Goal: Task Accomplishment & Management: Manage account settings

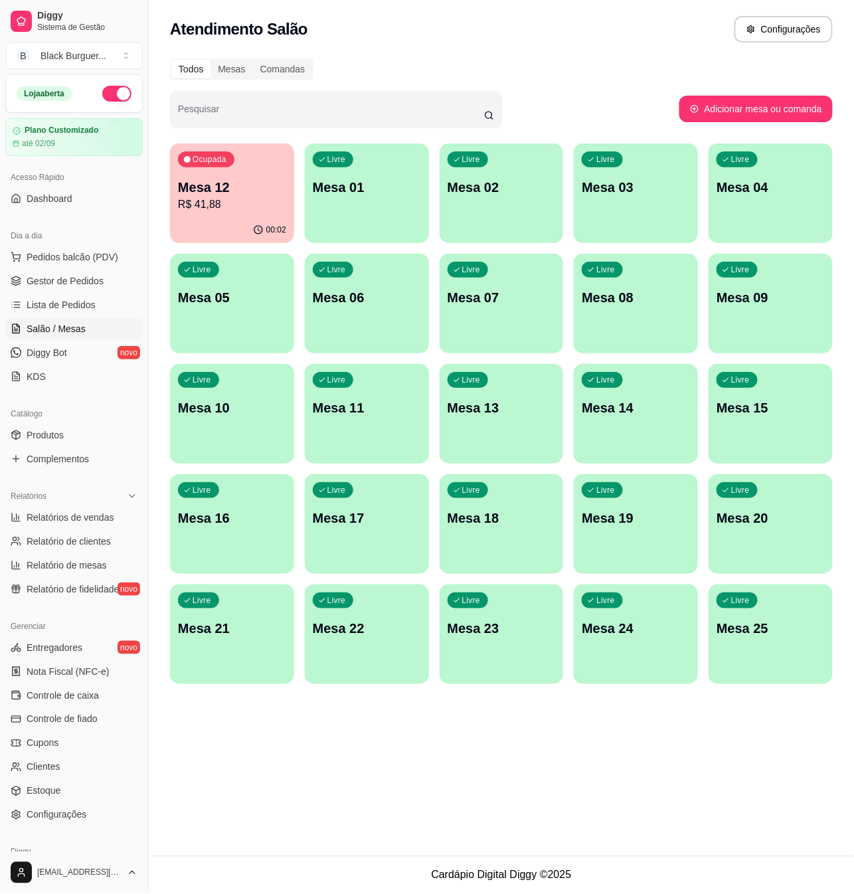
click at [227, 206] on p "R$ 41,88" at bounding box center [232, 205] width 108 height 16
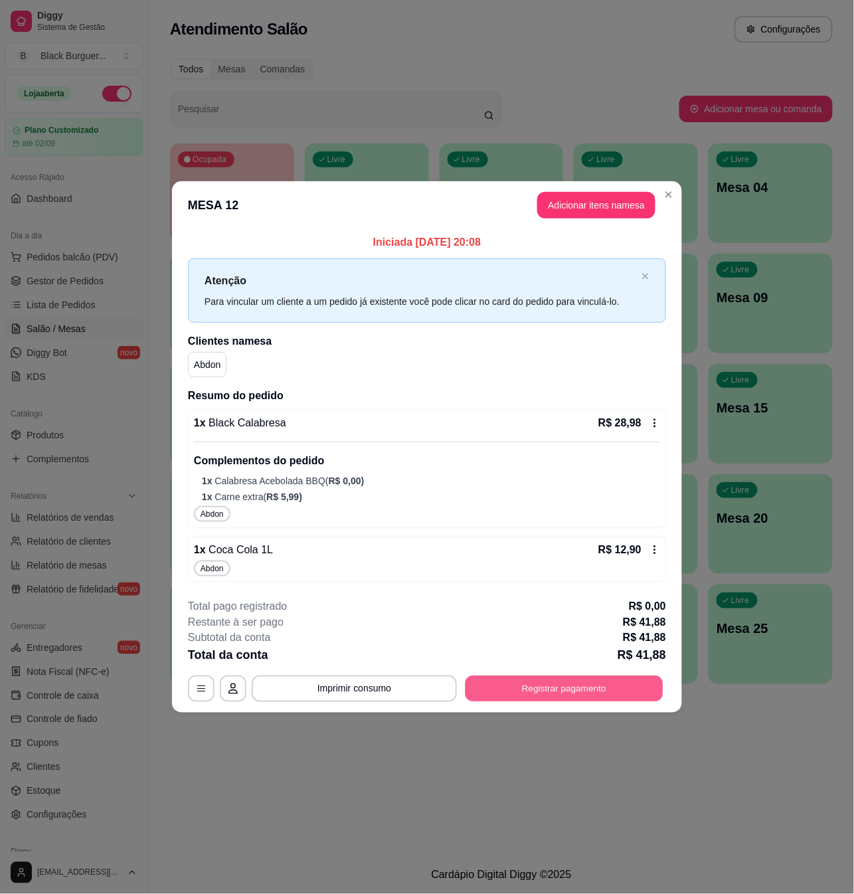
click at [527, 682] on button "Registrar pagamento" at bounding box center [565, 689] width 198 height 26
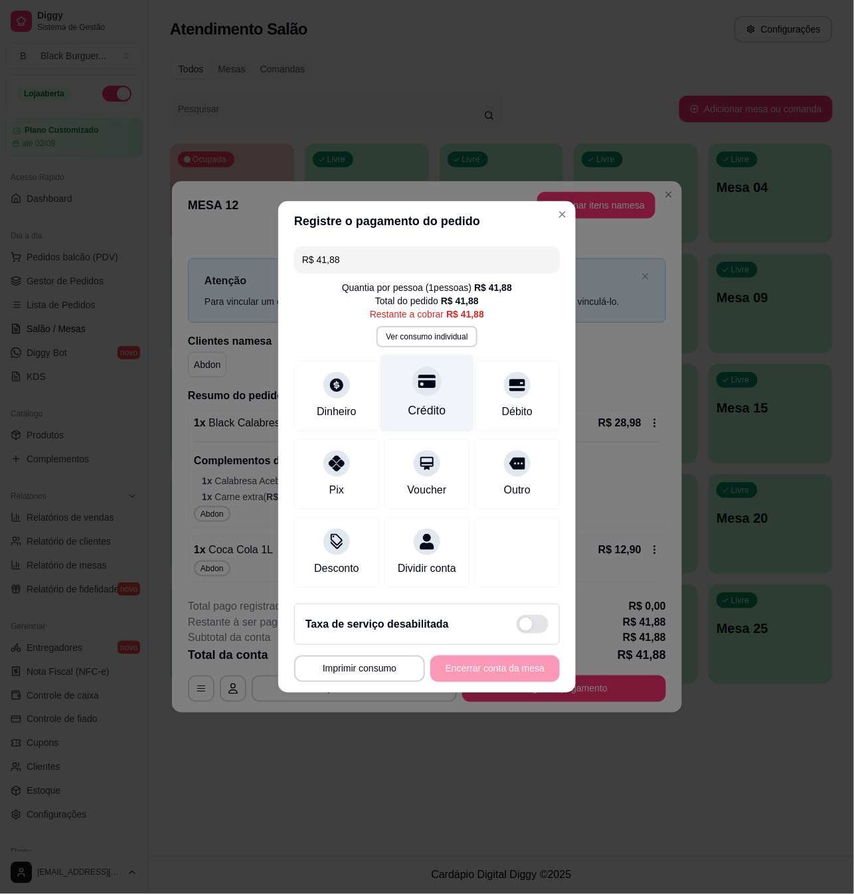
click at [403, 393] on div "Crédito" at bounding box center [428, 394] width 94 height 78
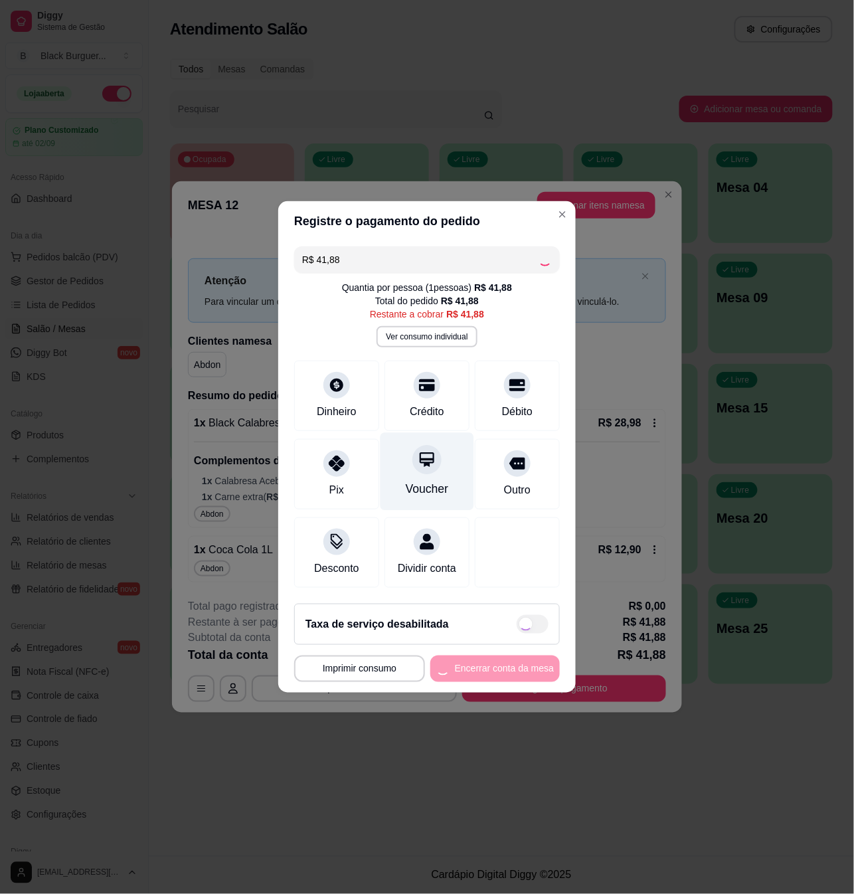
type input "R$ 0,00"
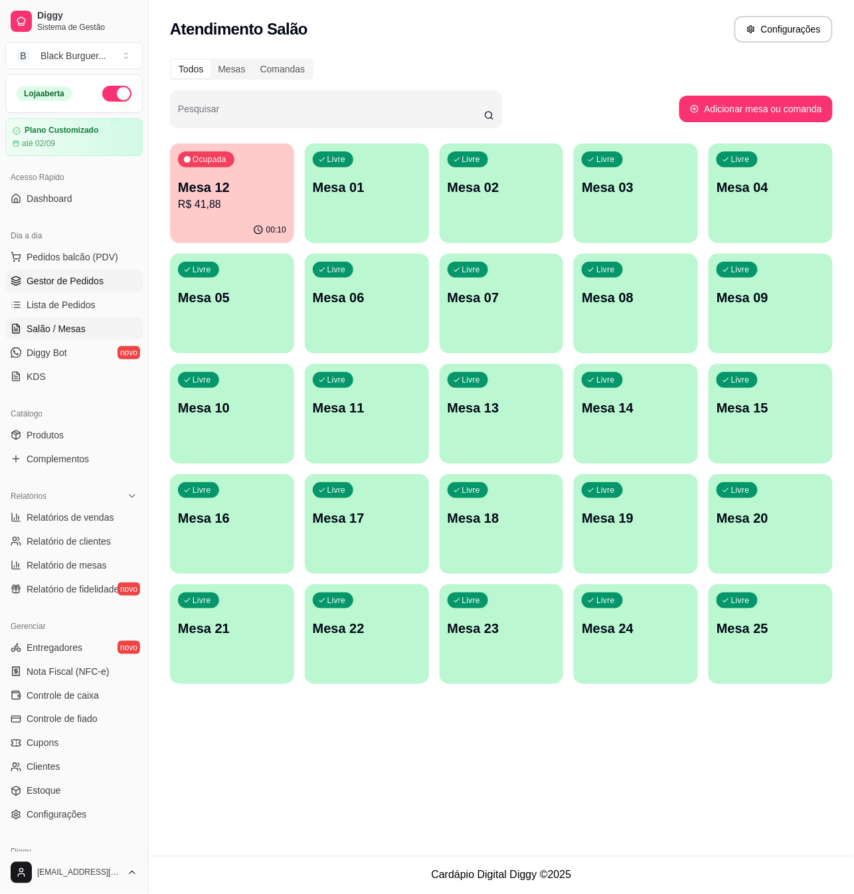
click at [93, 274] on link "Gestor de Pedidos" at bounding box center [74, 280] width 138 height 21
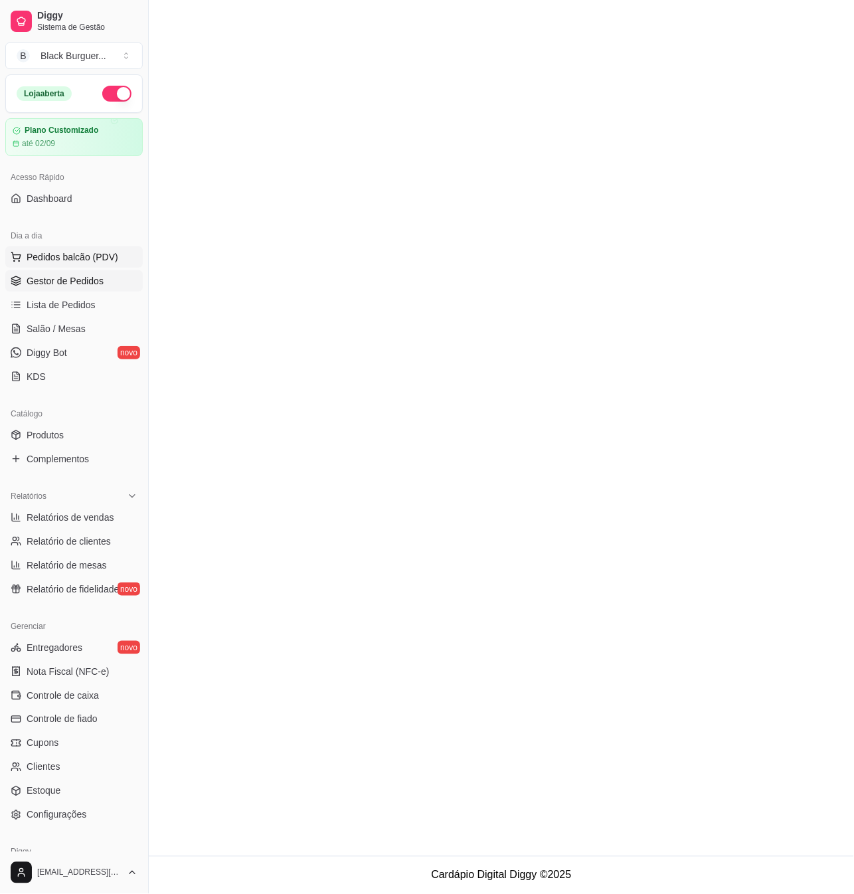
click at [104, 251] on span "Pedidos balcão (PDV)" at bounding box center [73, 256] width 92 height 13
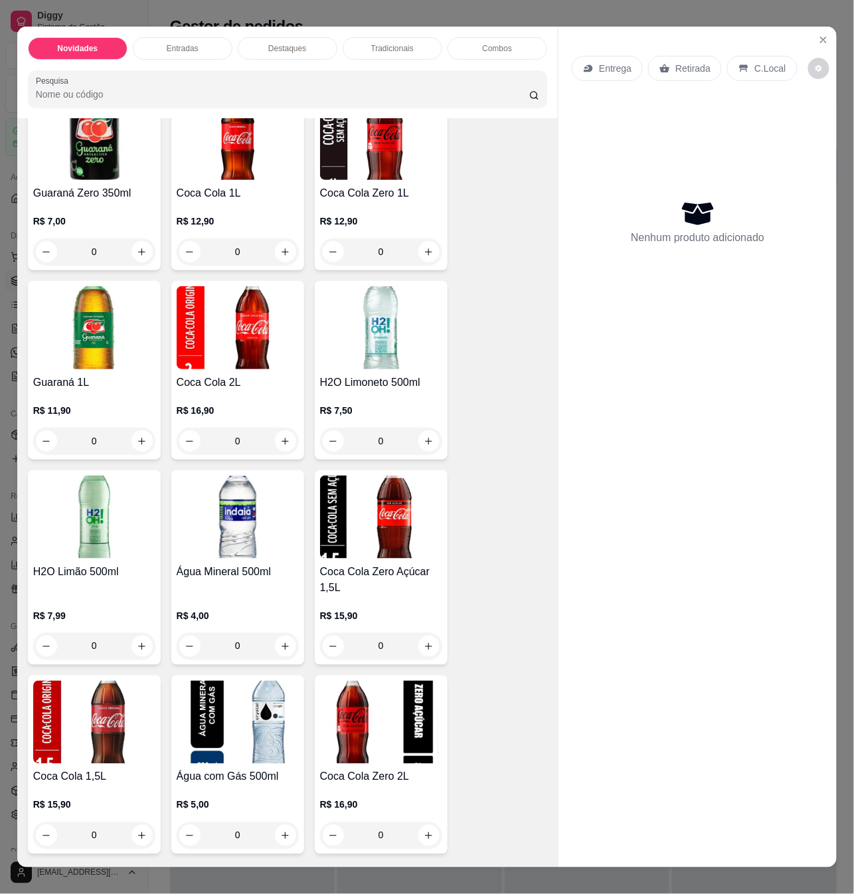
scroll to position [3490, 0]
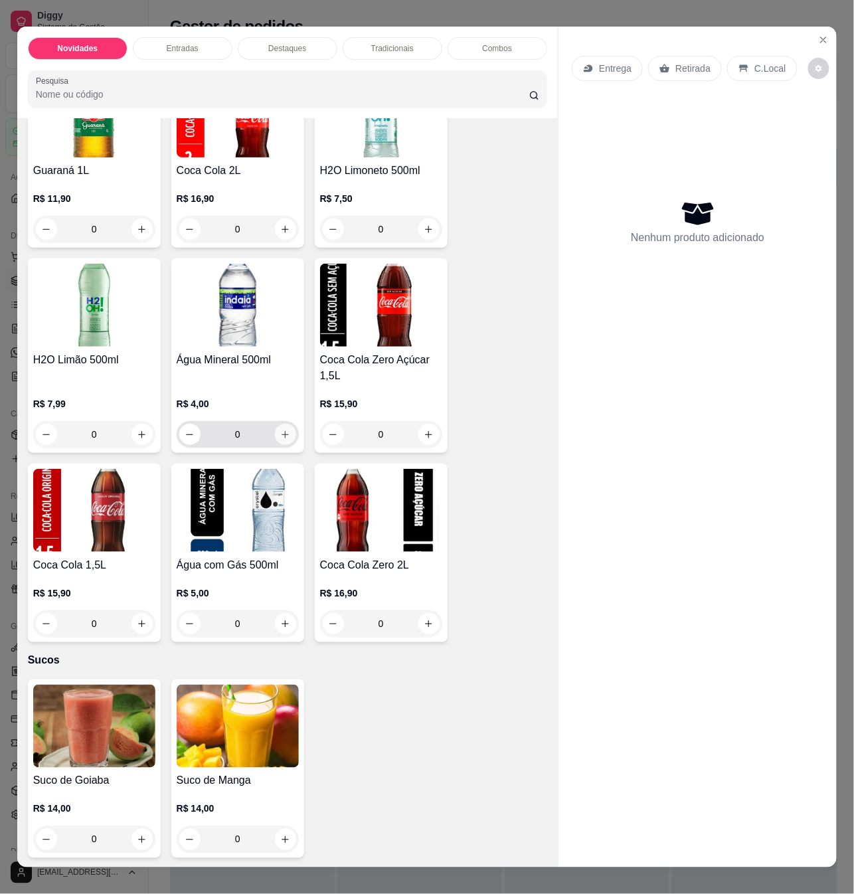
click at [282, 430] on icon "increase-product-quantity" at bounding box center [285, 435] width 10 height 10
type input "1"
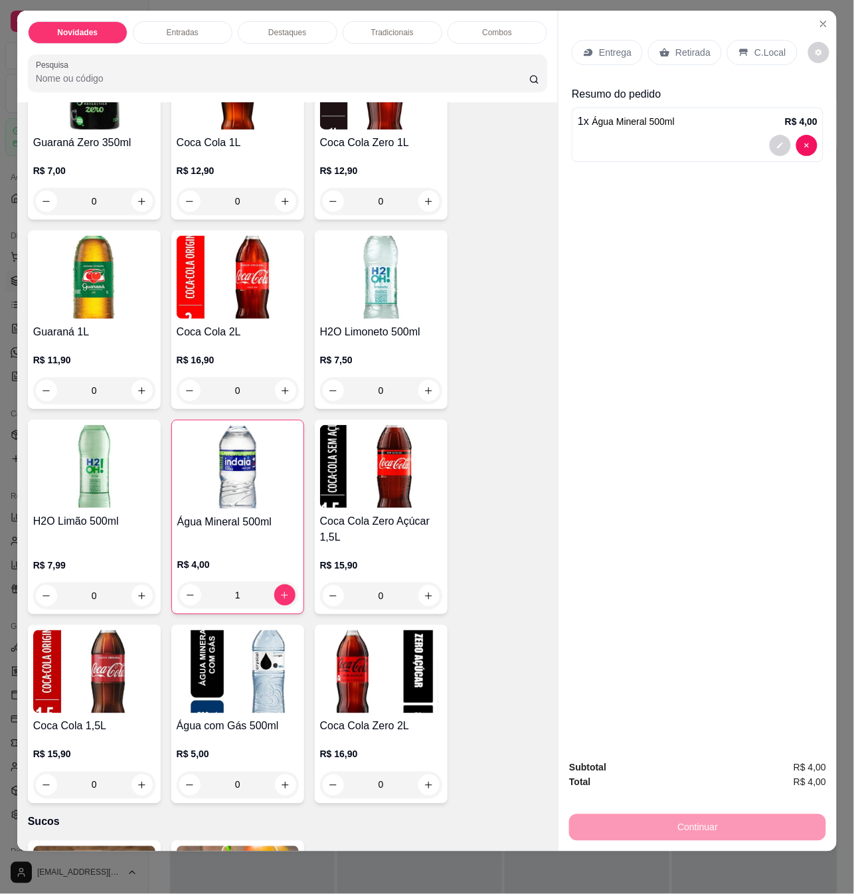
scroll to position [3224, 0]
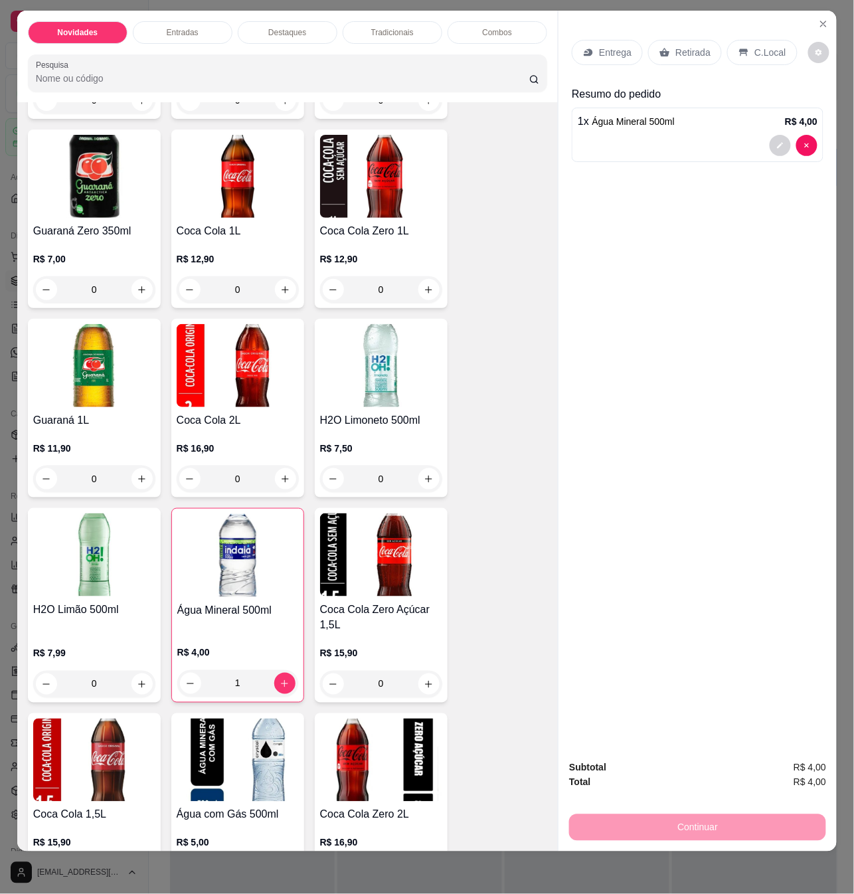
click at [694, 48] on div "Retirada" at bounding box center [685, 52] width 74 height 25
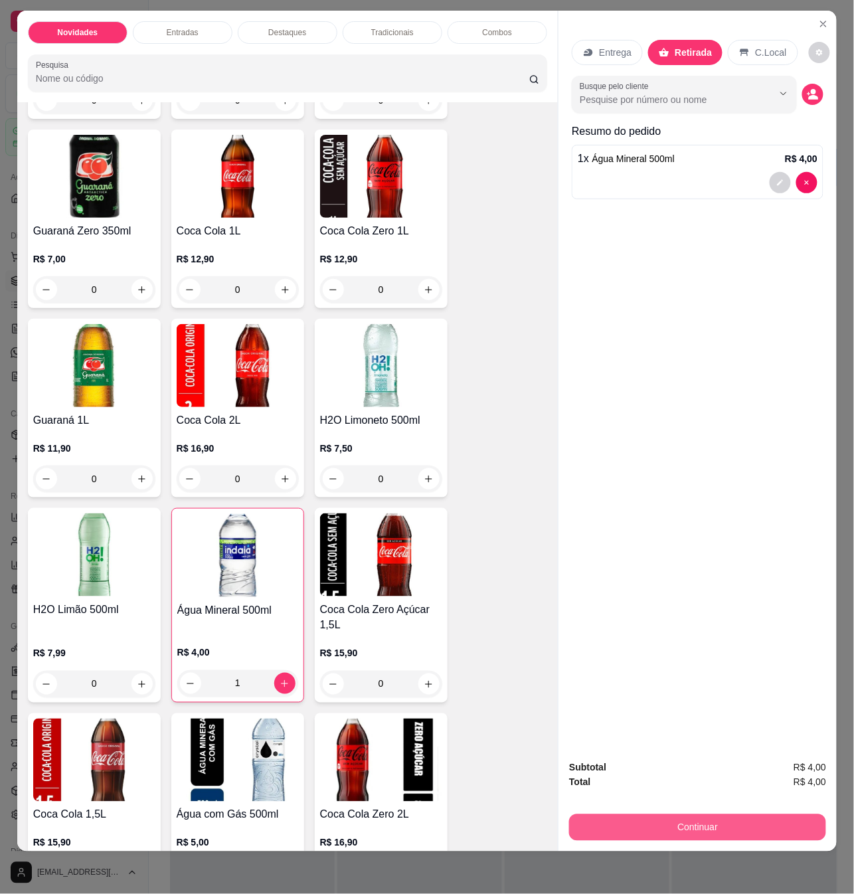
click at [745, 822] on button "Continuar" at bounding box center [697, 828] width 257 height 27
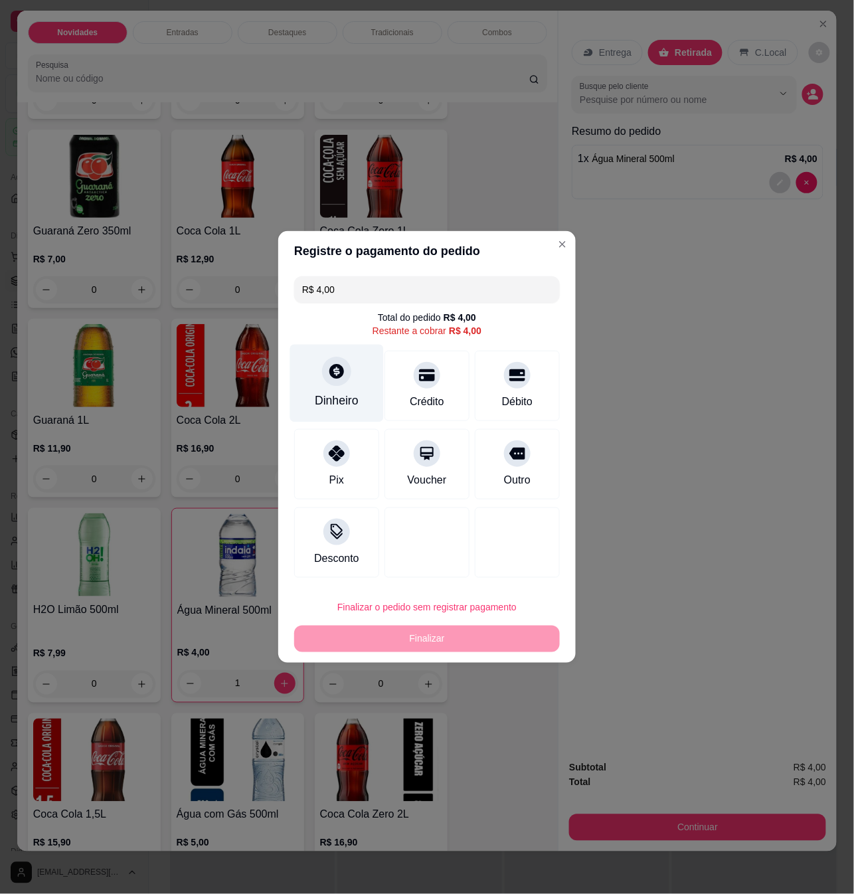
click at [330, 392] on div "Dinheiro" at bounding box center [337, 400] width 44 height 17
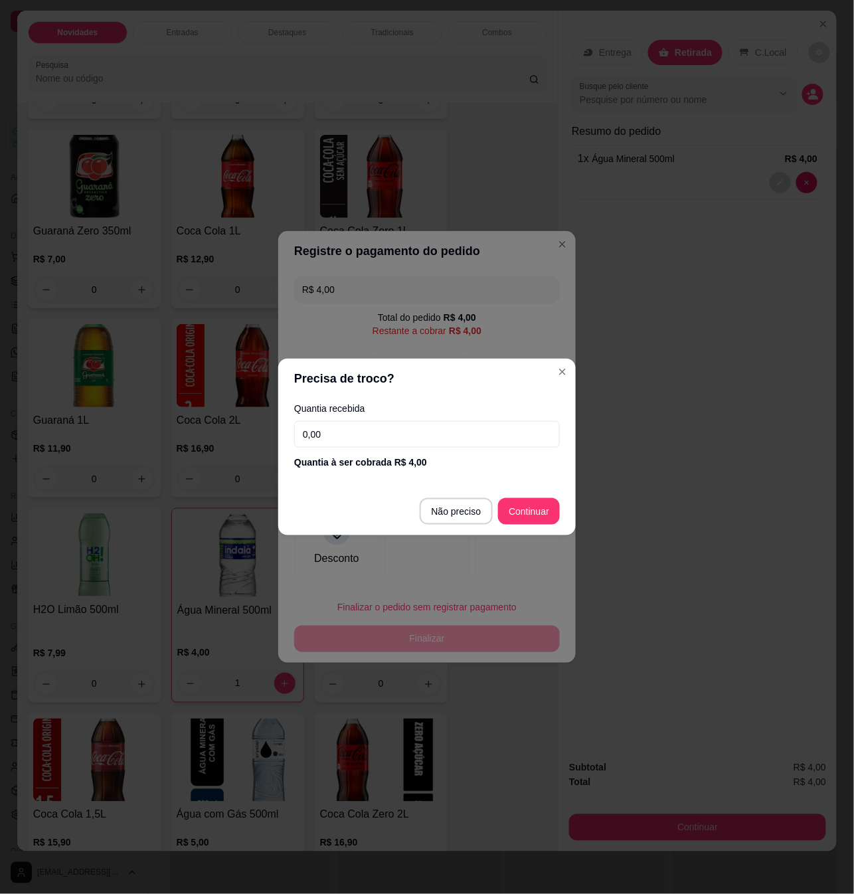
click at [378, 444] on input "0,00" at bounding box center [427, 434] width 266 height 27
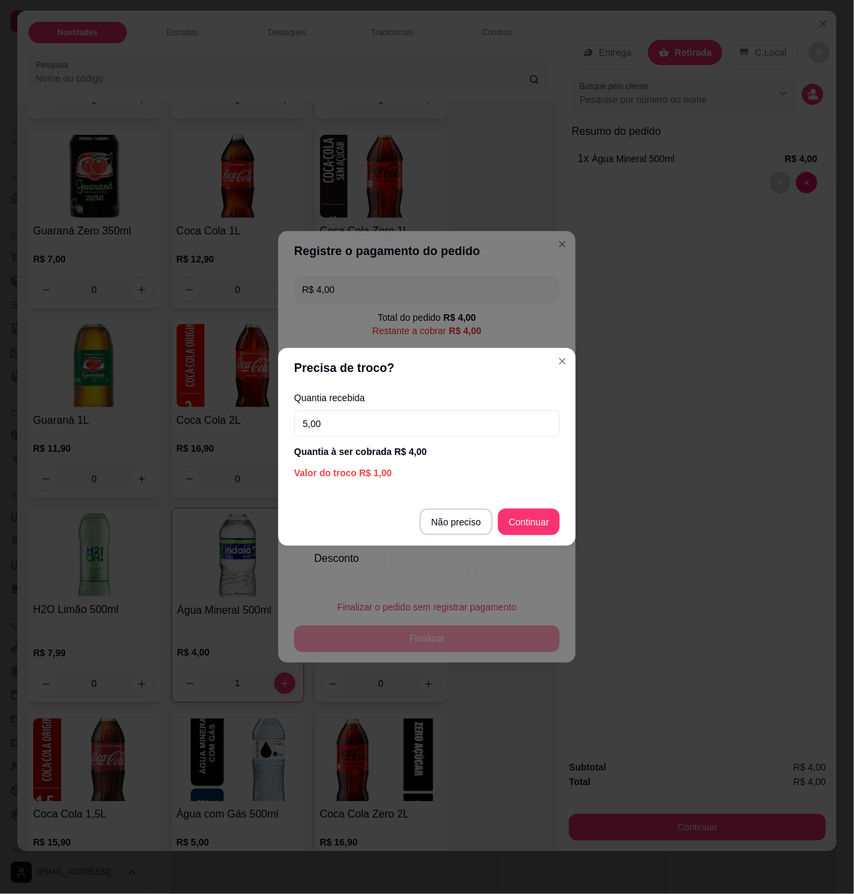
type input "5,00"
type input "R$ 0,00"
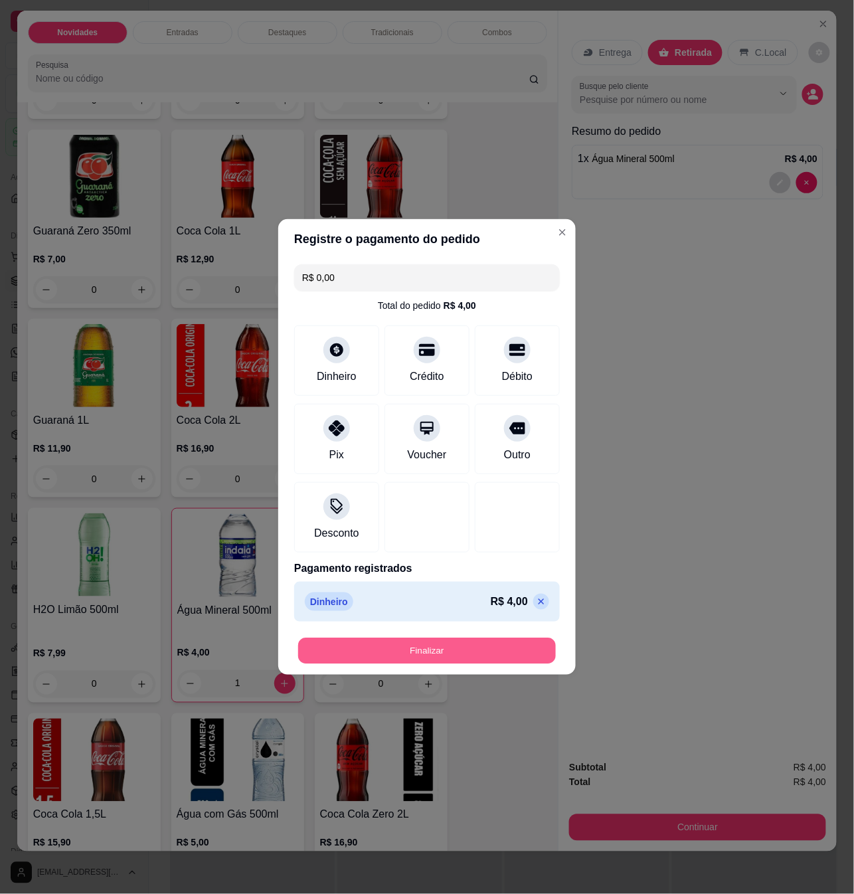
click at [516, 641] on button "Finalizar" at bounding box center [427, 652] width 258 height 26
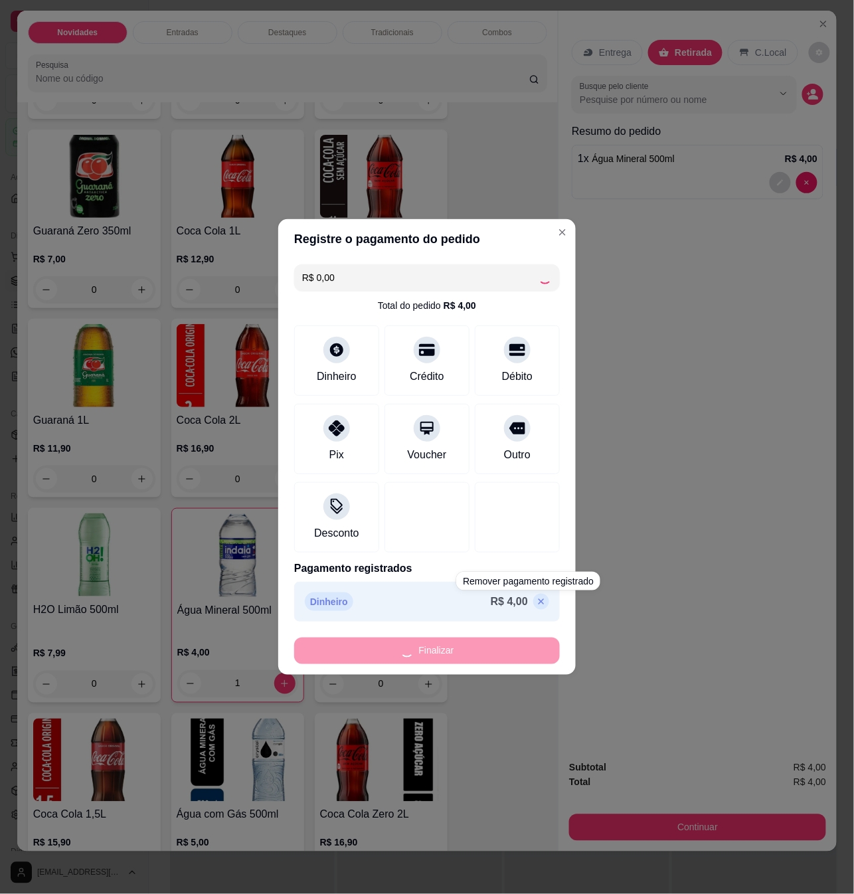
type input "0"
type input "-R$ 4,00"
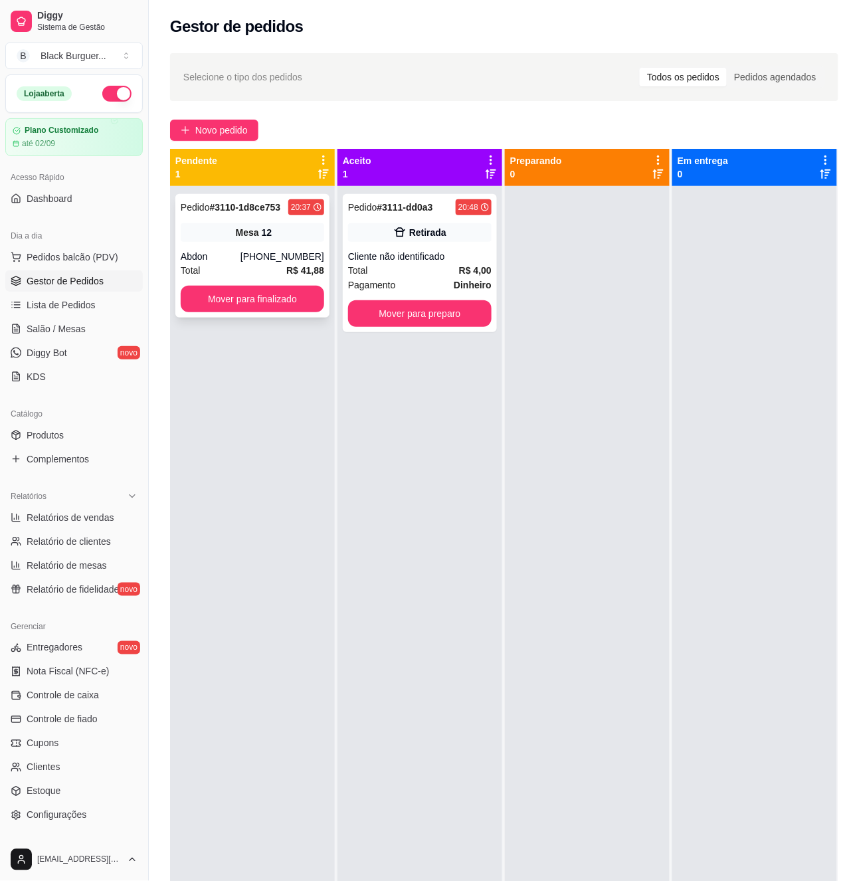
click at [299, 243] on div "Pedido # 3110-1d8ce753 20:37 Mesa 12 Abdon [PHONE_NUMBER] Total R$ 41,88 Mover …" at bounding box center [252, 256] width 154 height 124
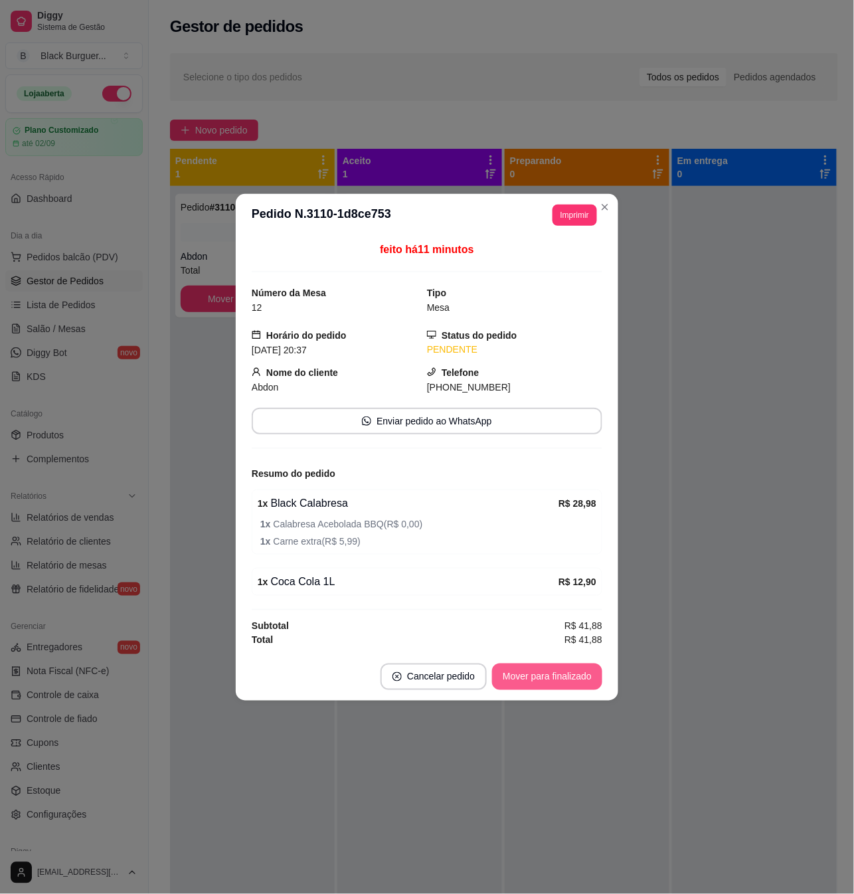
click at [555, 676] on button "Mover para finalizado" at bounding box center [547, 677] width 110 height 27
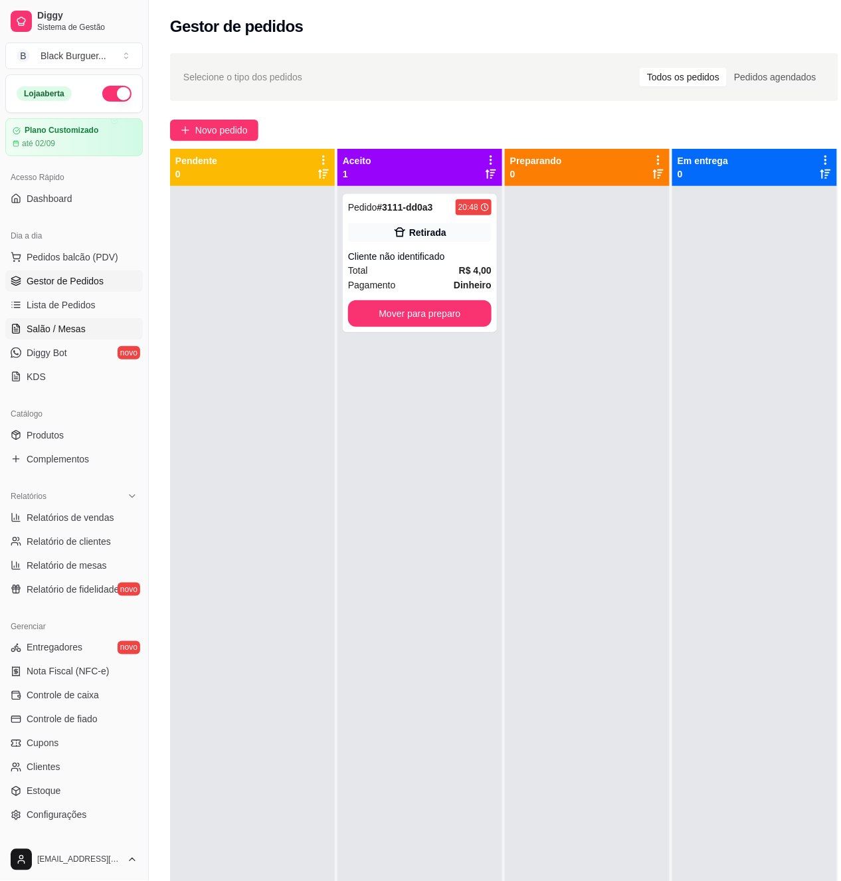
click at [88, 322] on link "Salão / Mesas" at bounding box center [74, 328] width 138 height 21
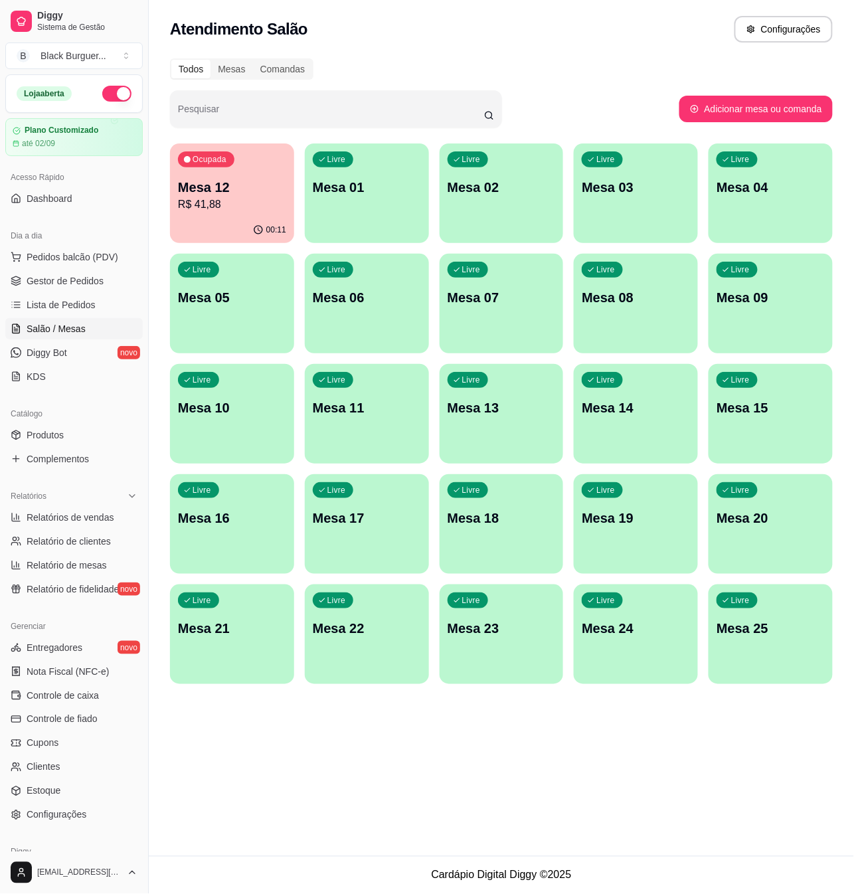
click at [256, 206] on p "R$ 41,88" at bounding box center [232, 205] width 108 height 16
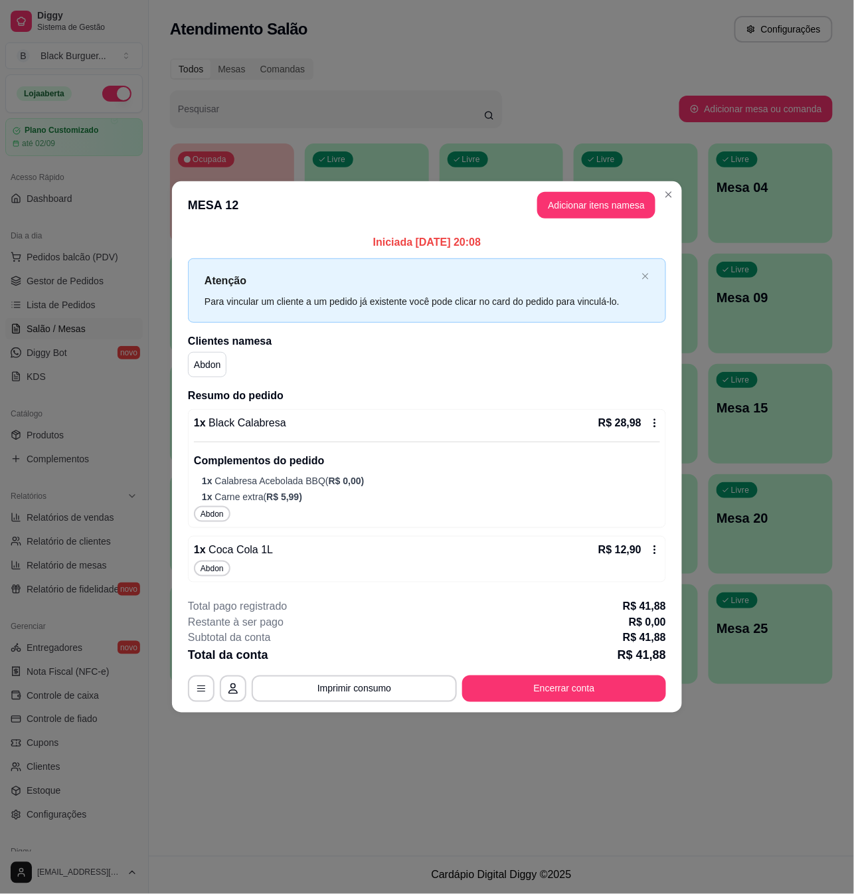
click at [219, 571] on span "Abdon" at bounding box center [212, 568] width 29 height 11
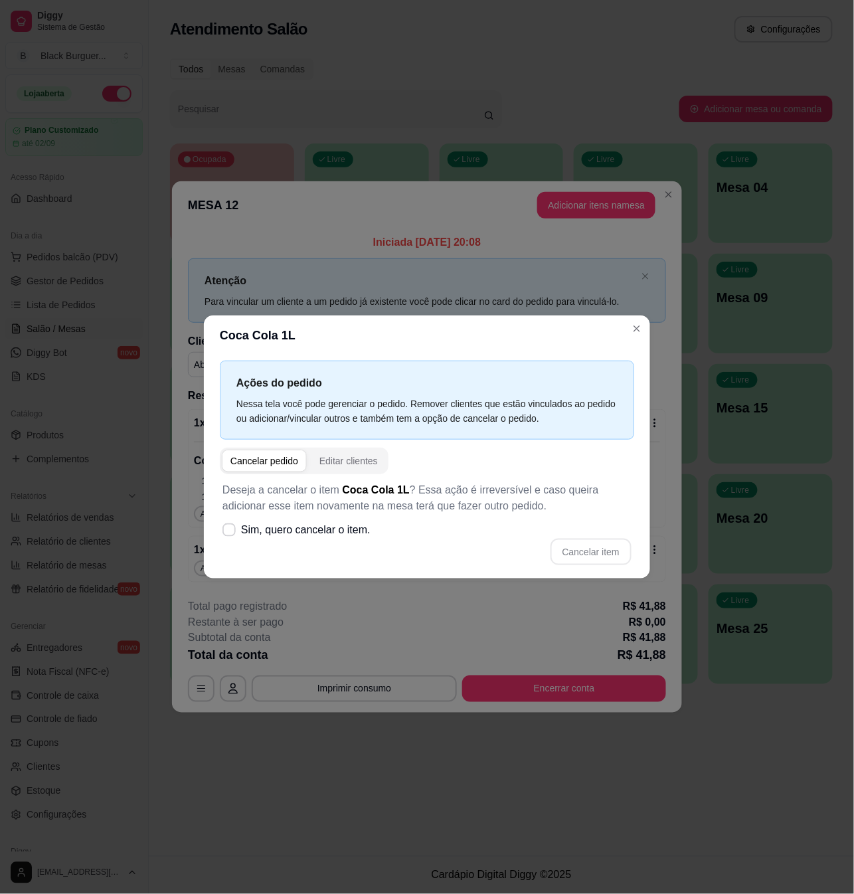
click at [245, 569] on div "Deseja a cancelar o item Coca Cola 1L ? Essa ação é irreversível e caso queira …" at bounding box center [427, 523] width 415 height 99
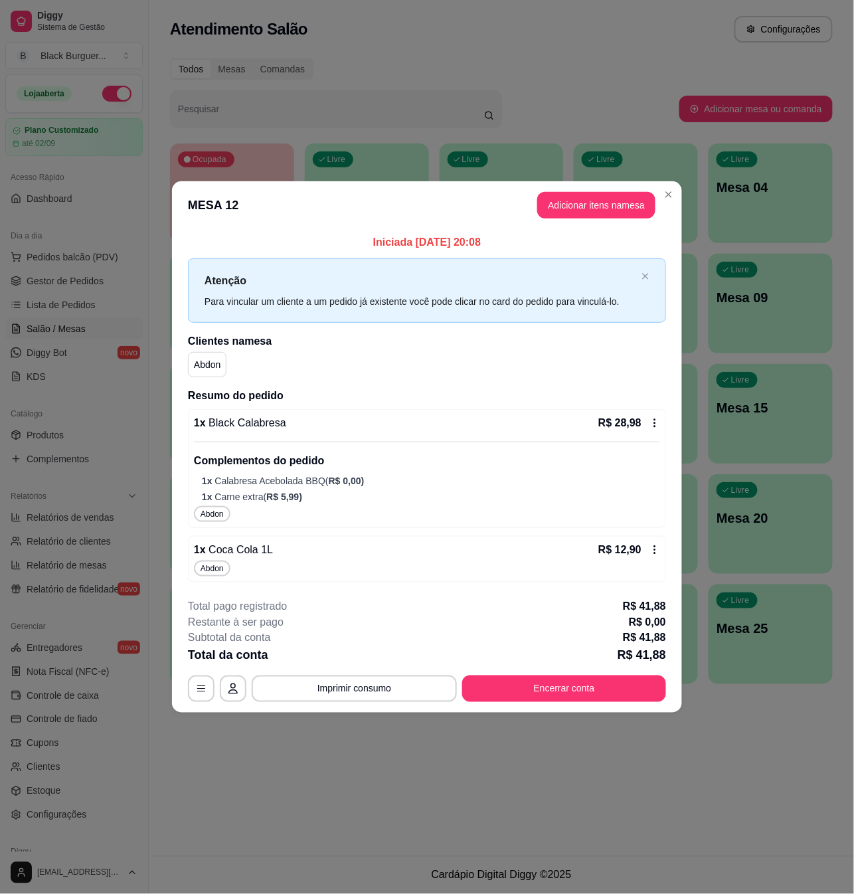
click at [540, 706] on footer "**********" at bounding box center [427, 650] width 510 height 125
click at [555, 690] on button "Encerrar conta" at bounding box center [564, 689] width 204 height 27
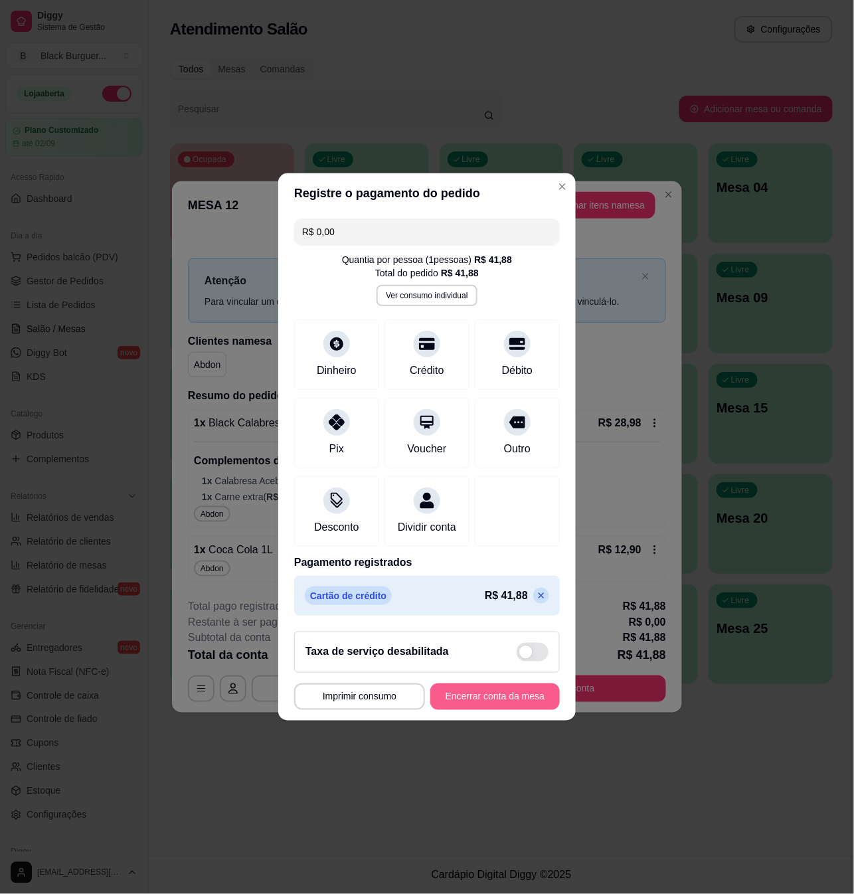
click at [521, 700] on button "Encerrar conta da mesa" at bounding box center [496, 697] width 130 height 27
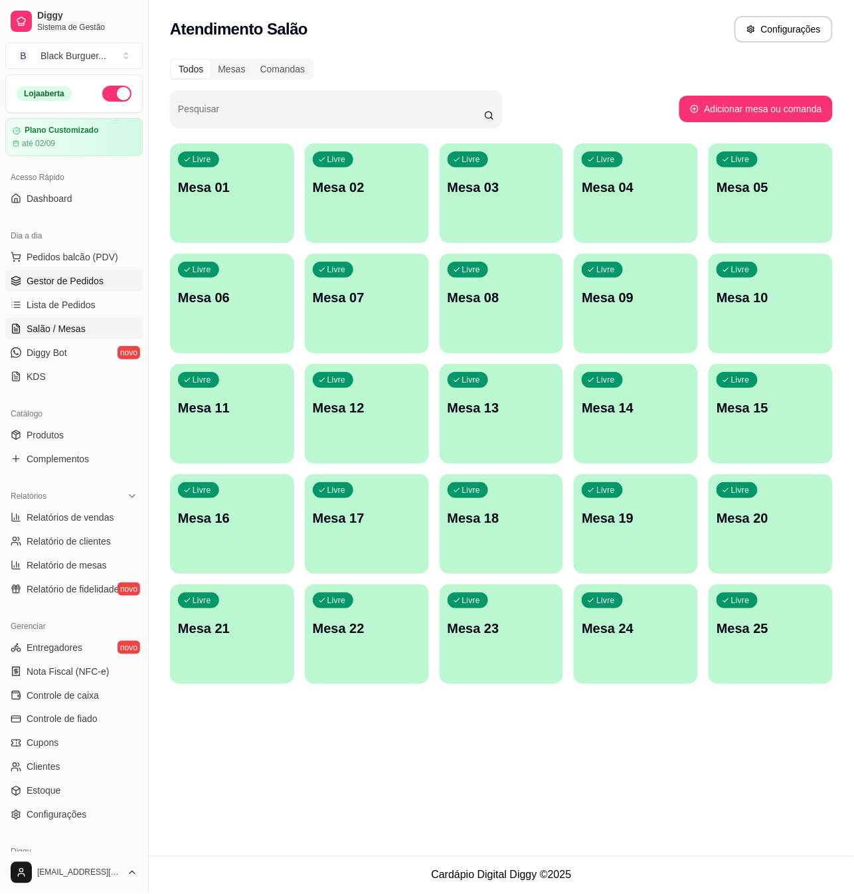
click at [88, 272] on link "Gestor de Pedidos" at bounding box center [74, 280] width 138 height 21
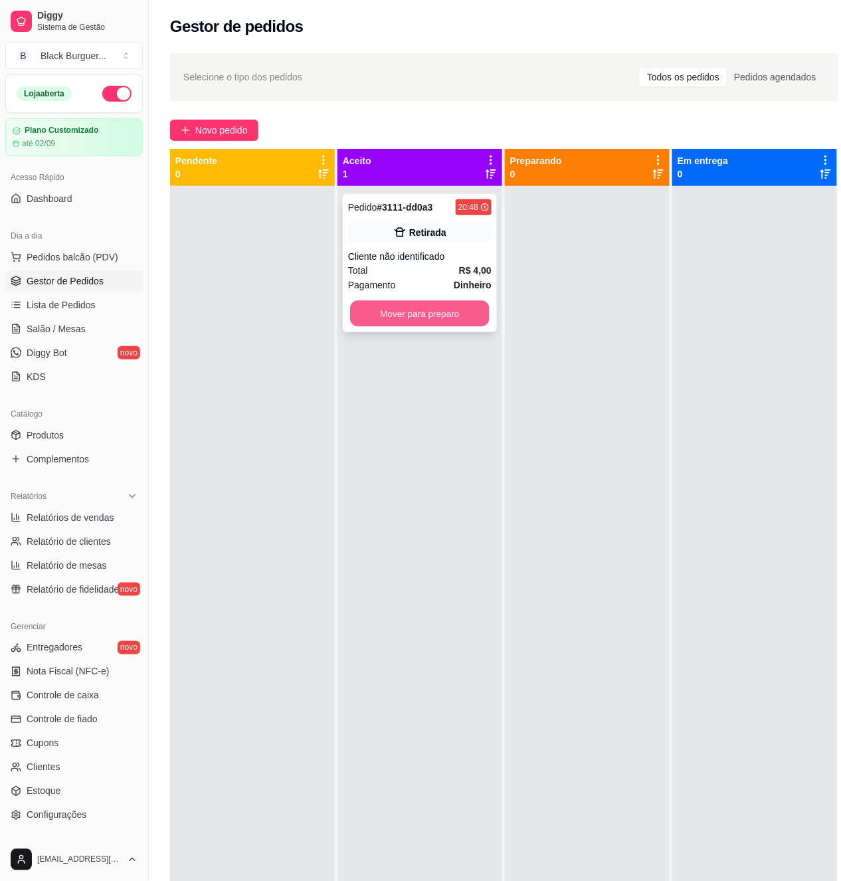
click at [471, 306] on button "Mover para preparo" at bounding box center [420, 314] width 140 height 26
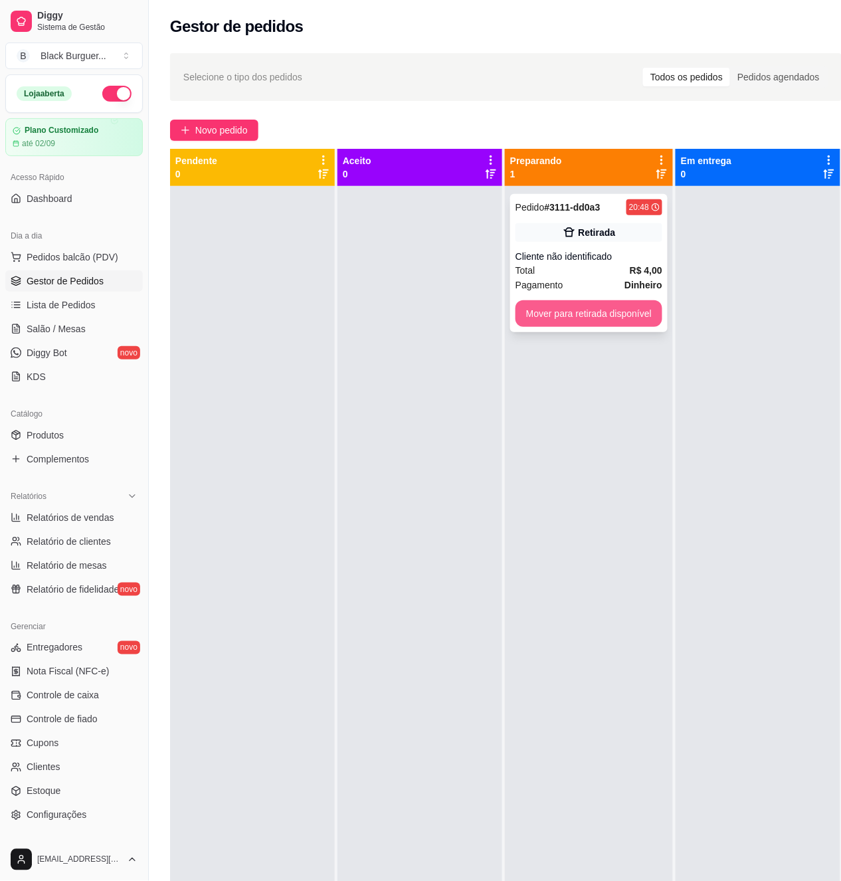
click at [563, 323] on button "Mover para retirada disponível" at bounding box center [589, 313] width 147 height 27
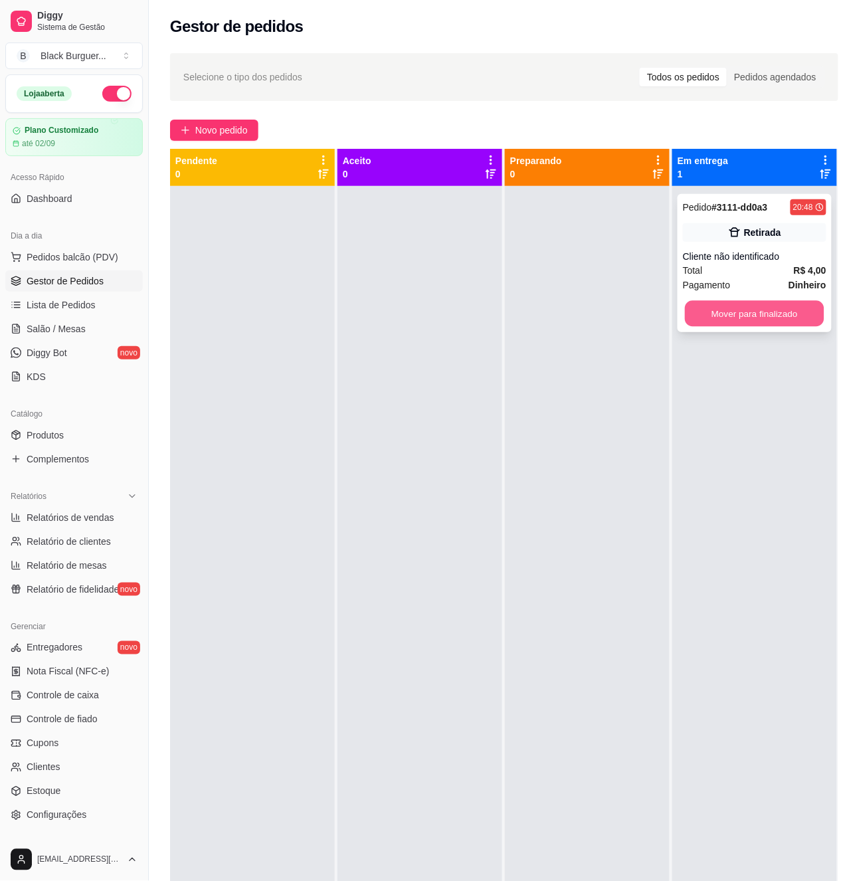
click at [808, 312] on button "Mover para finalizado" at bounding box center [755, 314] width 140 height 26
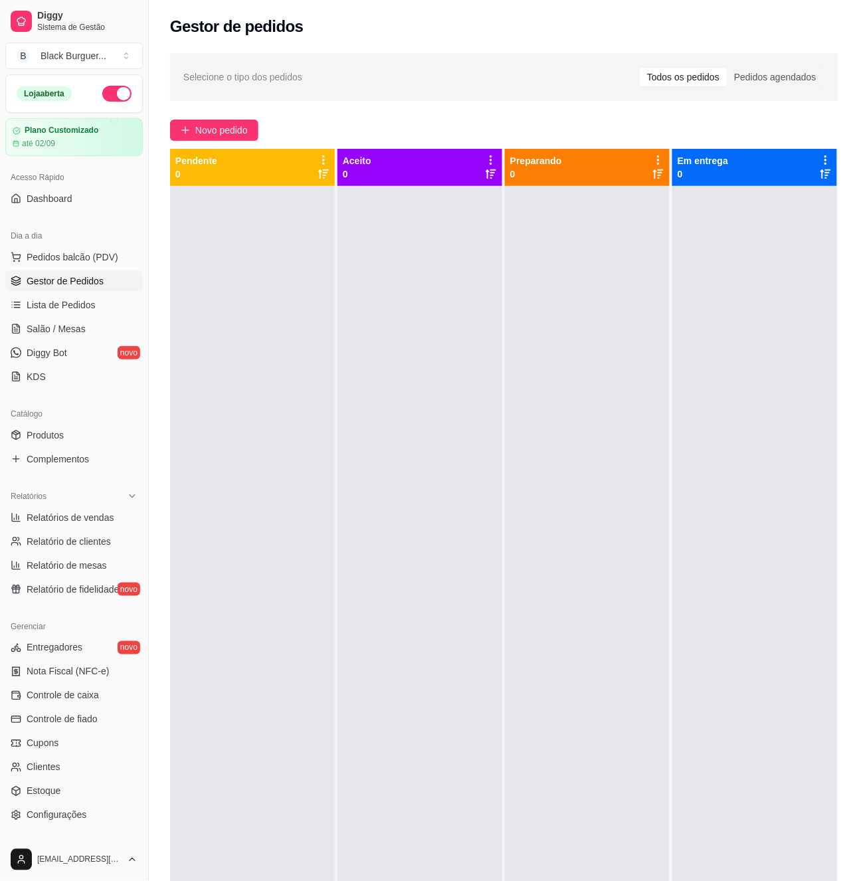
click at [225, 351] on div at bounding box center [252, 626] width 165 height 881
click at [78, 326] on span "Salão / Mesas" at bounding box center [56, 328] width 59 height 13
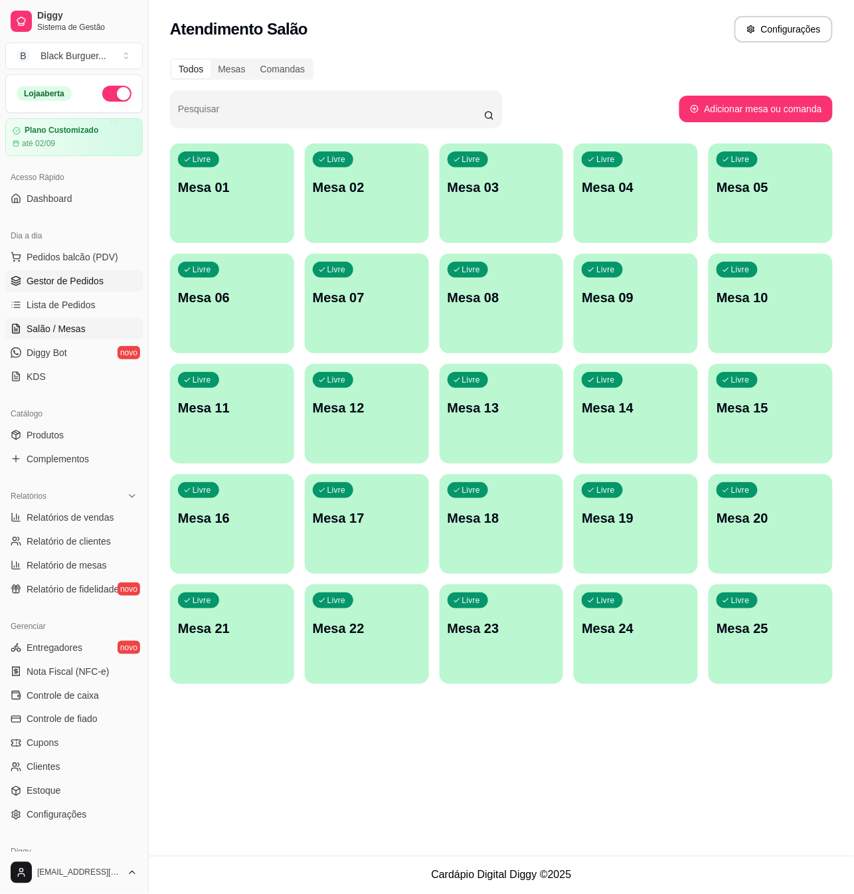
click at [105, 290] on link "Gestor de Pedidos" at bounding box center [74, 280] width 138 height 21
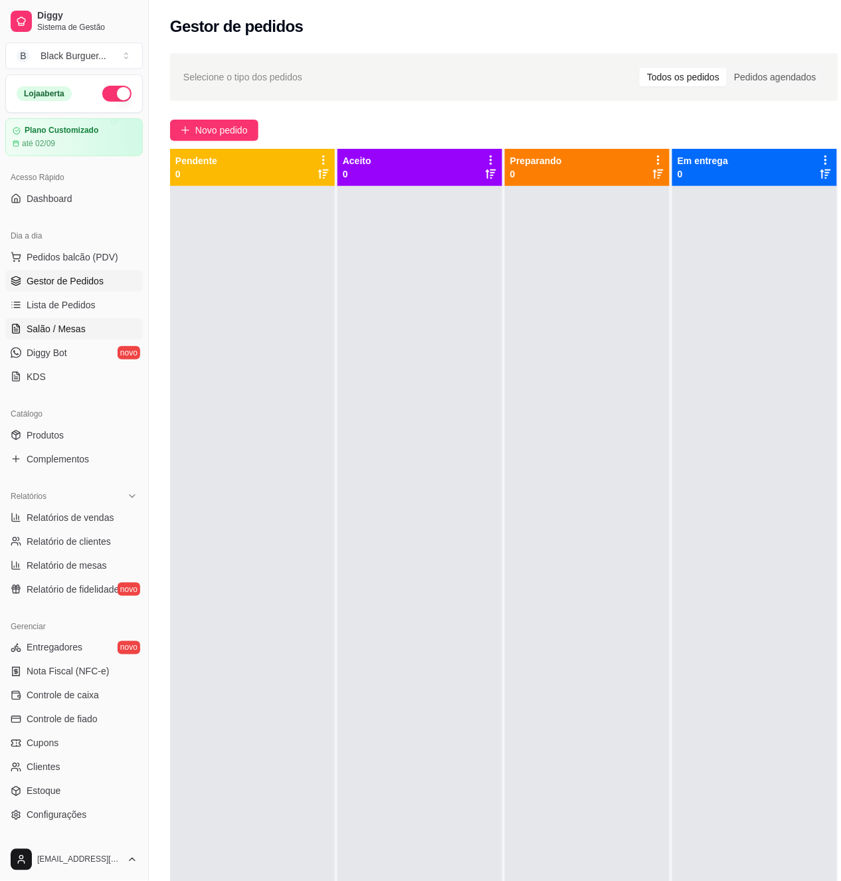
click at [80, 326] on span "Salão / Mesas" at bounding box center [56, 328] width 59 height 13
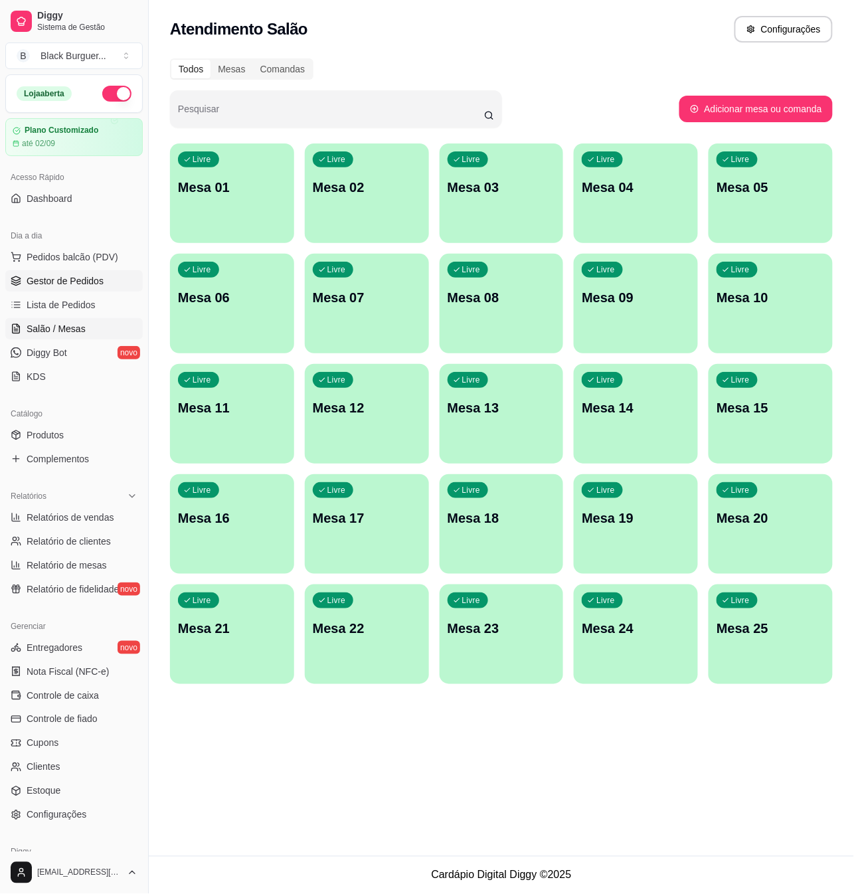
click at [92, 288] on span "Gestor de Pedidos" at bounding box center [65, 280] width 77 height 13
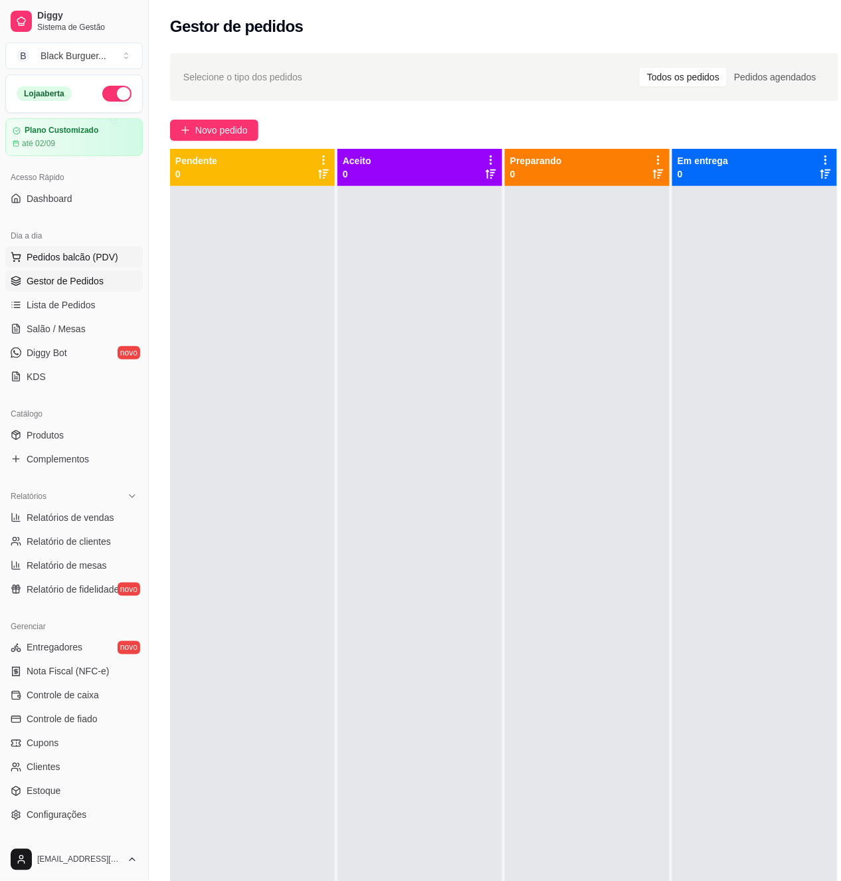
click at [72, 267] on button "Pedidos balcão (PDV)" at bounding box center [74, 257] width 138 height 21
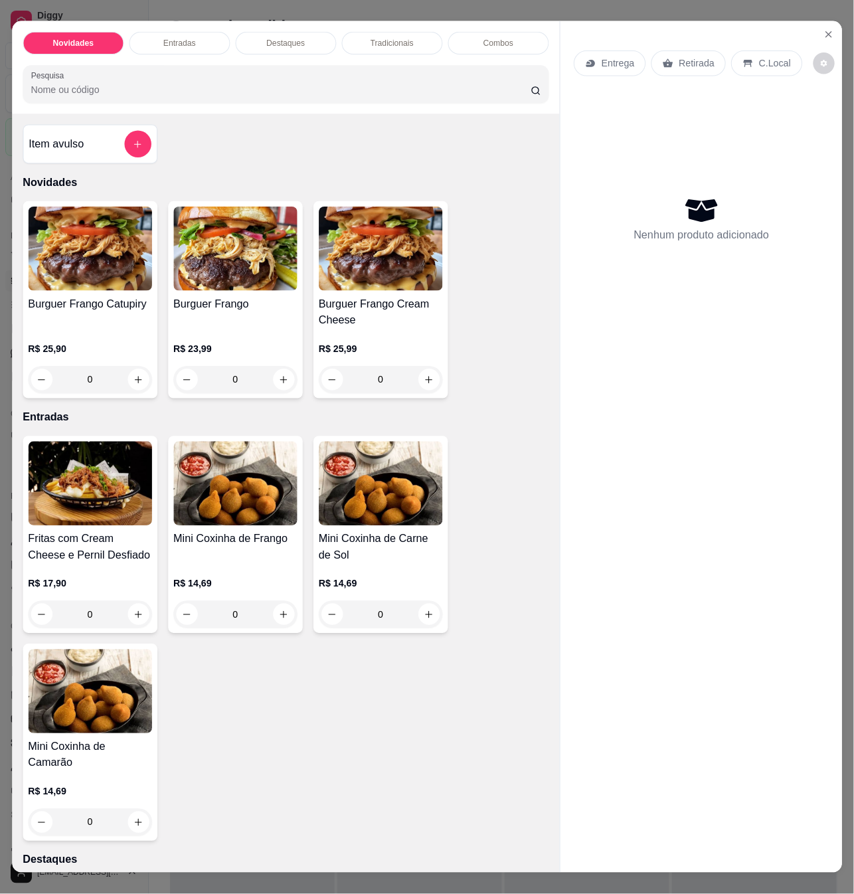
click at [80, 260] on img at bounding box center [90, 249] width 124 height 84
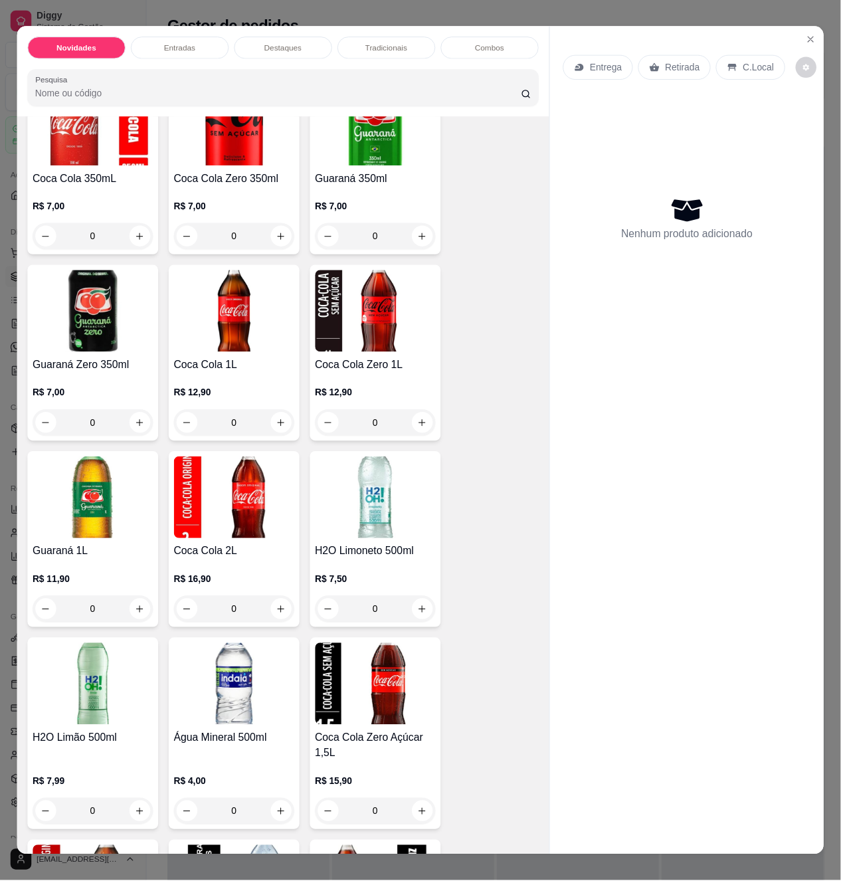
scroll to position [3189, 0]
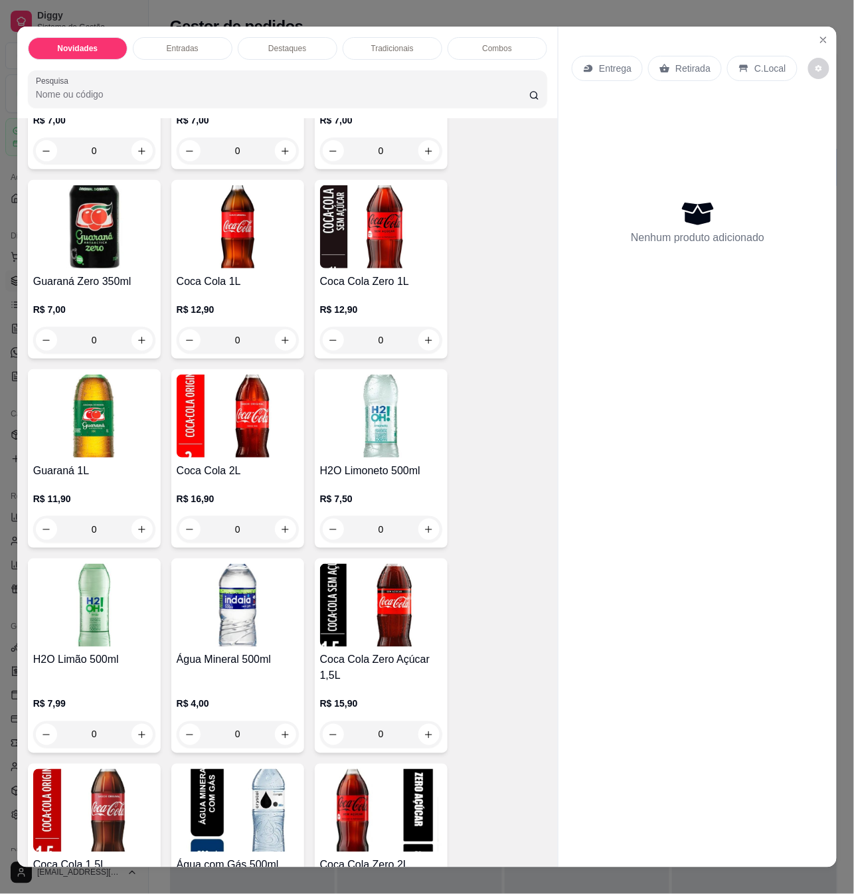
click at [255, 479] on div "R$ 16,90 0" at bounding box center [238, 511] width 122 height 64
click at [821, 37] on icon "Close" at bounding box center [823, 39] width 5 height 5
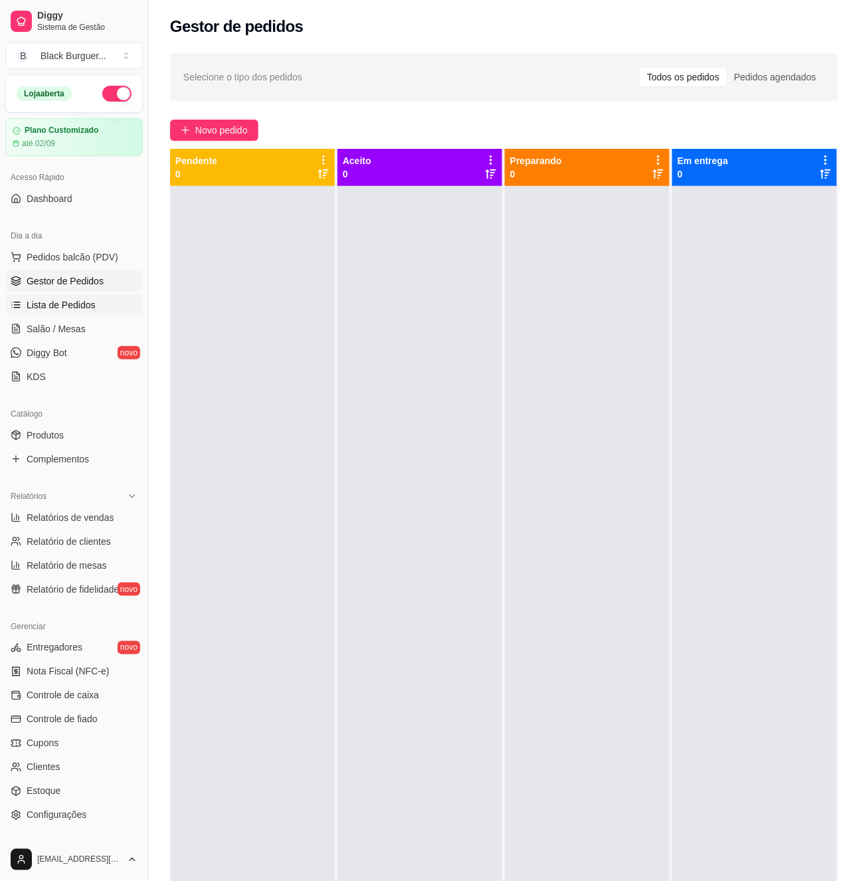
click at [76, 300] on span "Lista de Pedidos" at bounding box center [61, 304] width 69 height 13
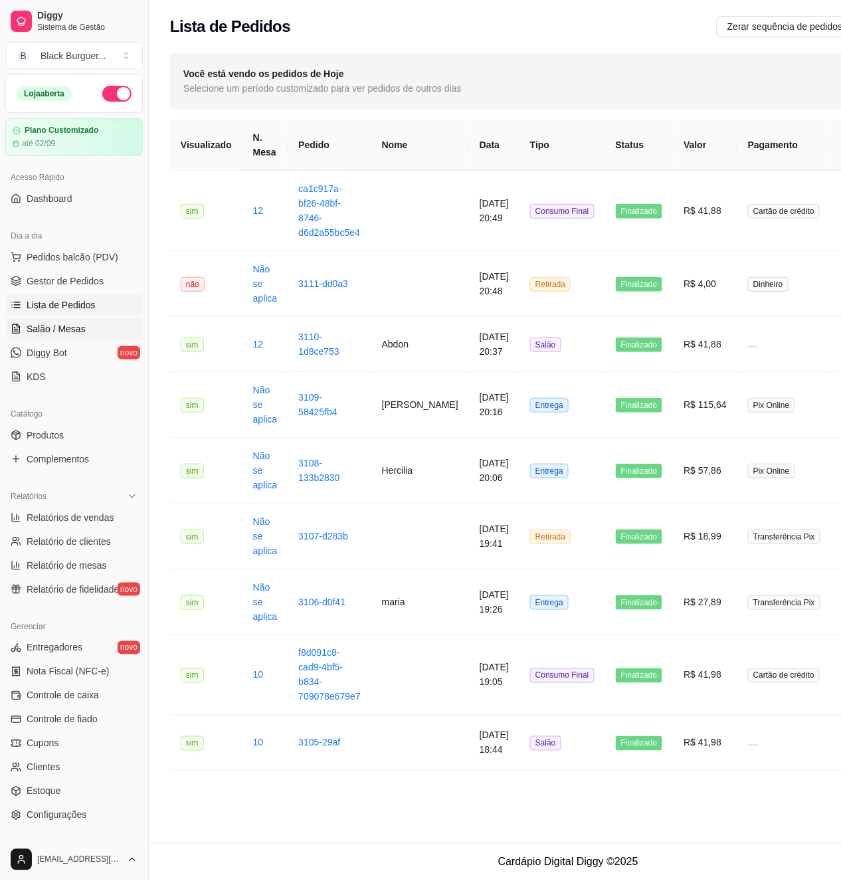
click at [85, 333] on link "Salão / Mesas" at bounding box center [74, 328] width 138 height 21
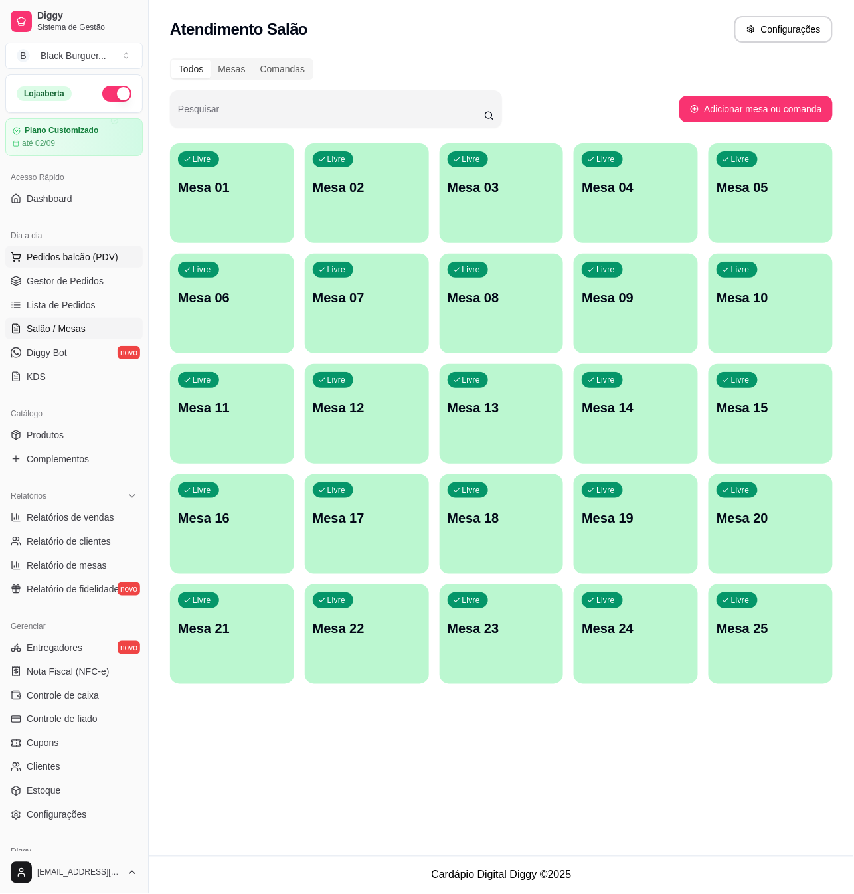
click at [85, 253] on span "Pedidos balcão (PDV)" at bounding box center [73, 256] width 92 height 13
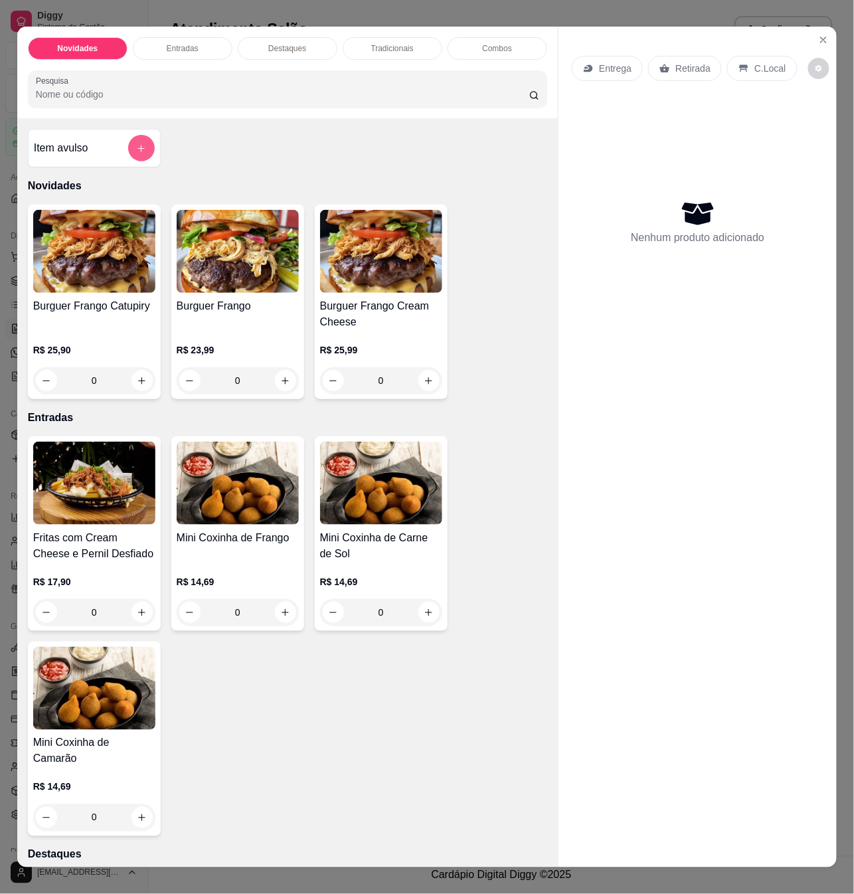
click at [134, 161] on button "add-separate-item" at bounding box center [141, 148] width 27 height 27
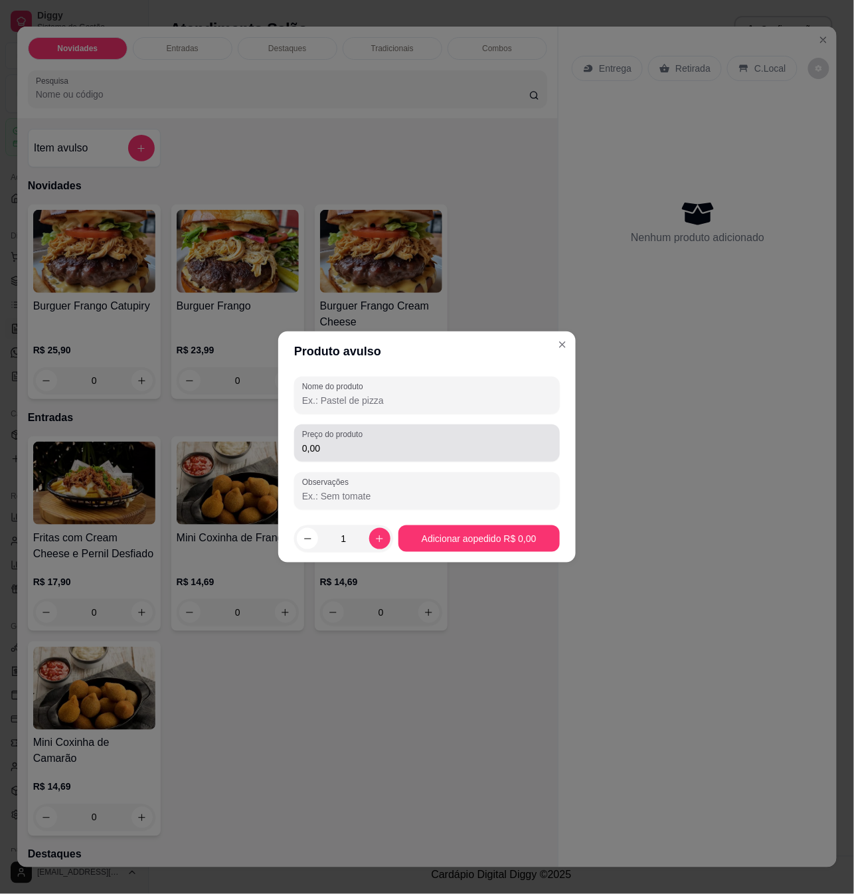
click at [371, 437] on div "Preço do produto 0,00" at bounding box center [427, 443] width 266 height 37
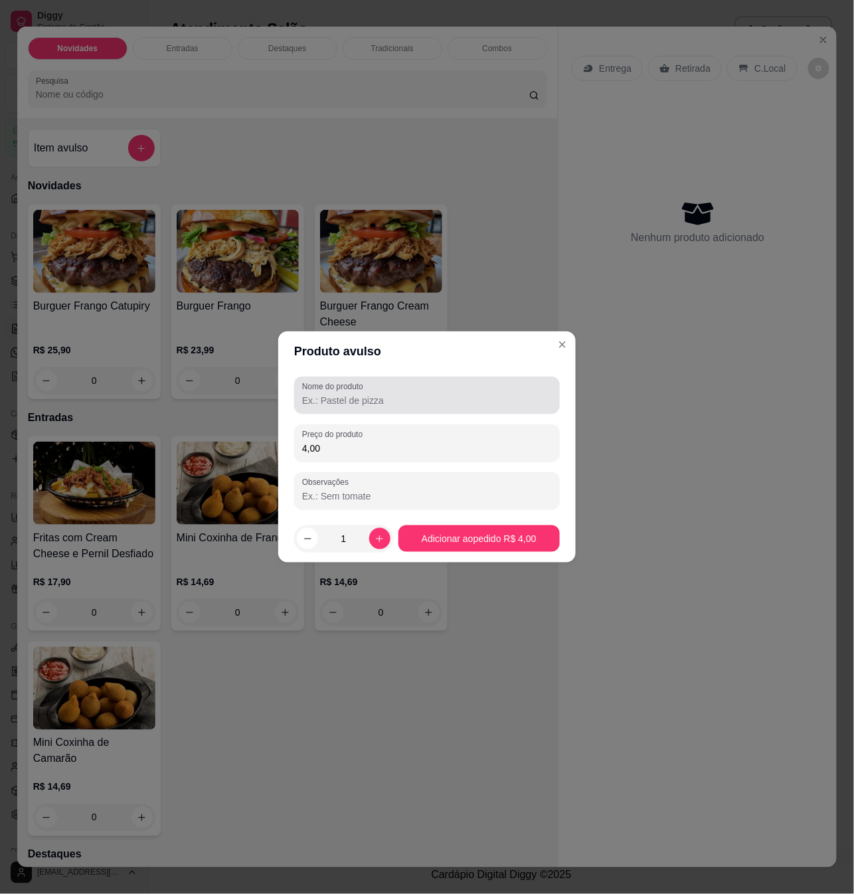
type input "4,00"
click at [389, 399] on input "Nome do produto" at bounding box center [427, 400] width 250 height 13
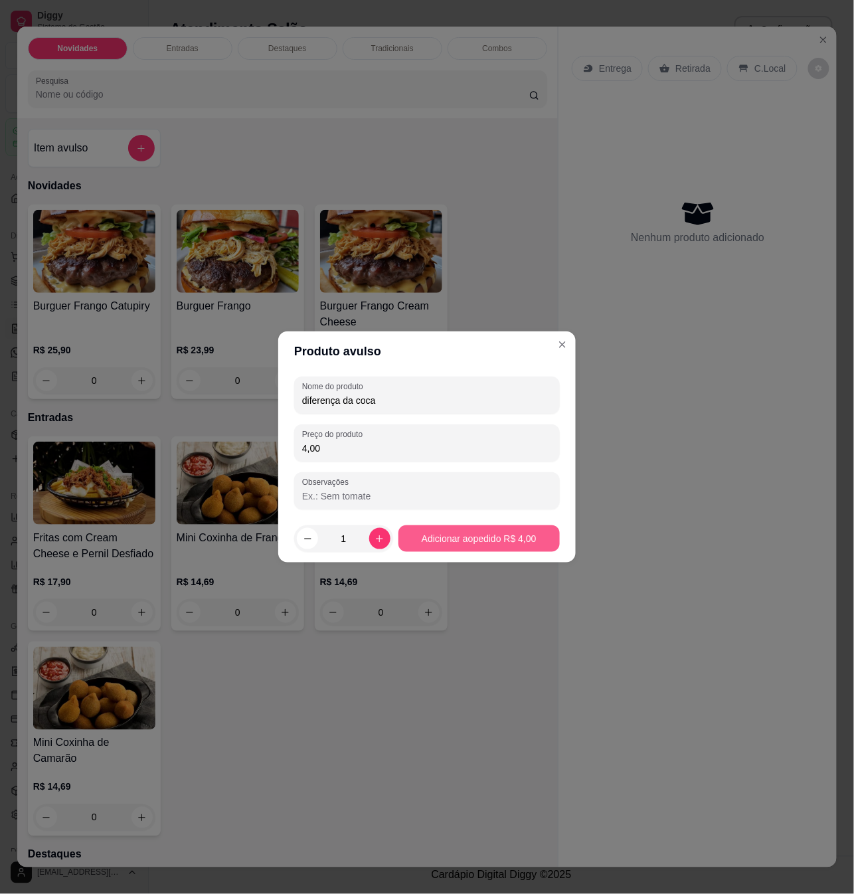
type input "diferença da coca"
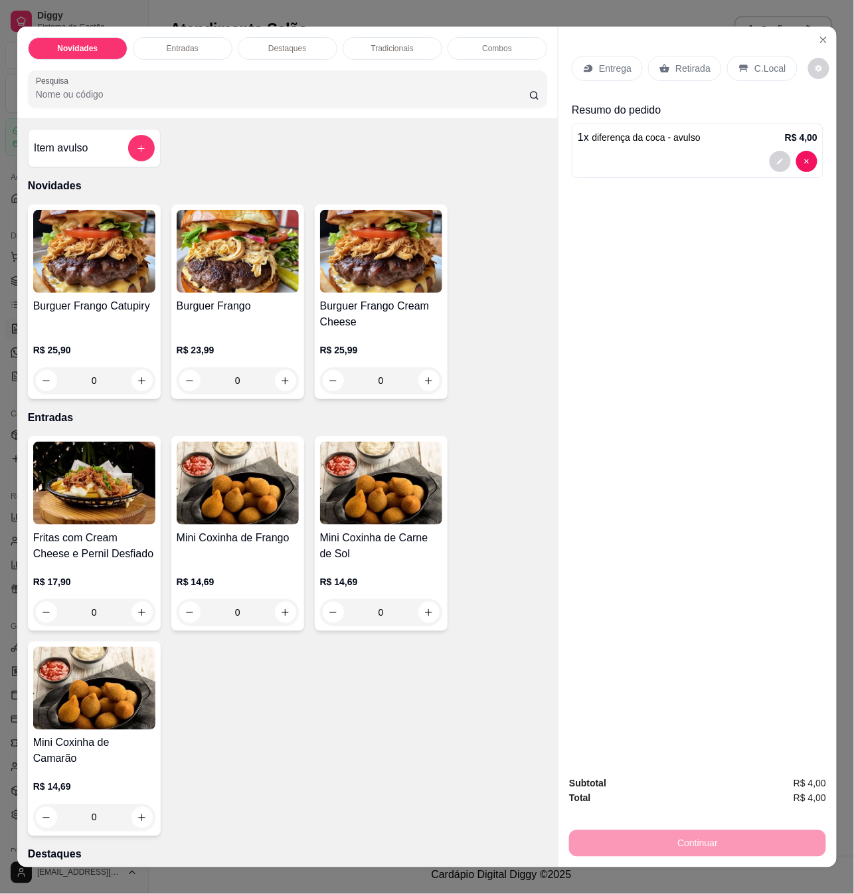
click at [683, 62] on p "Retirada" at bounding box center [693, 68] width 35 height 13
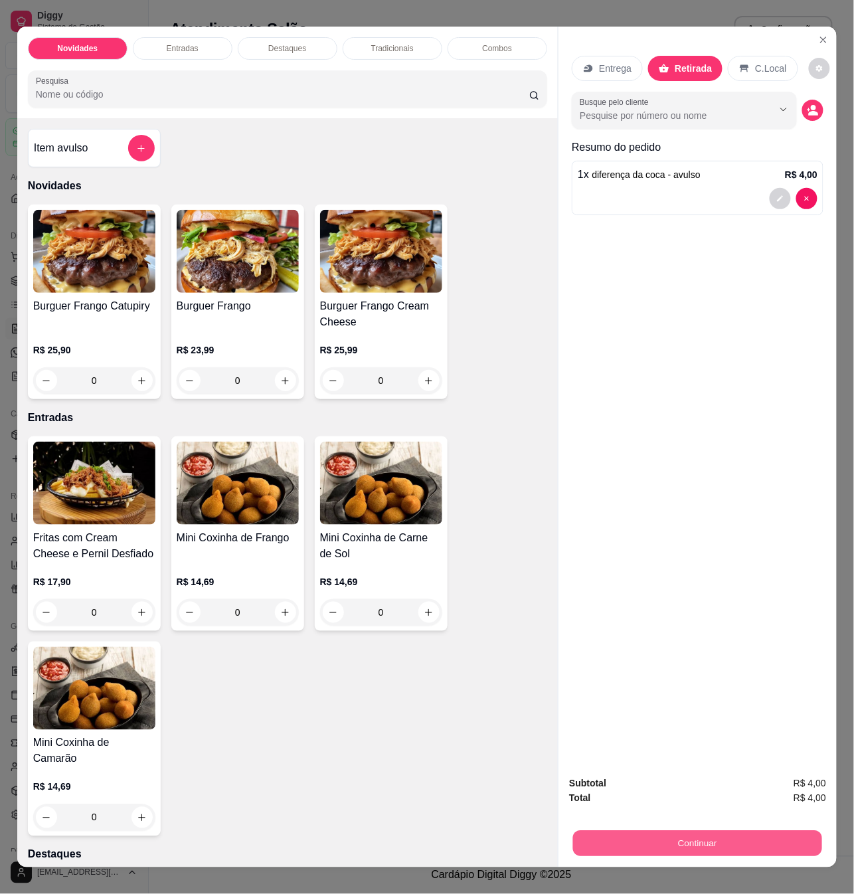
click at [755, 837] on button "Continuar" at bounding box center [697, 844] width 249 height 26
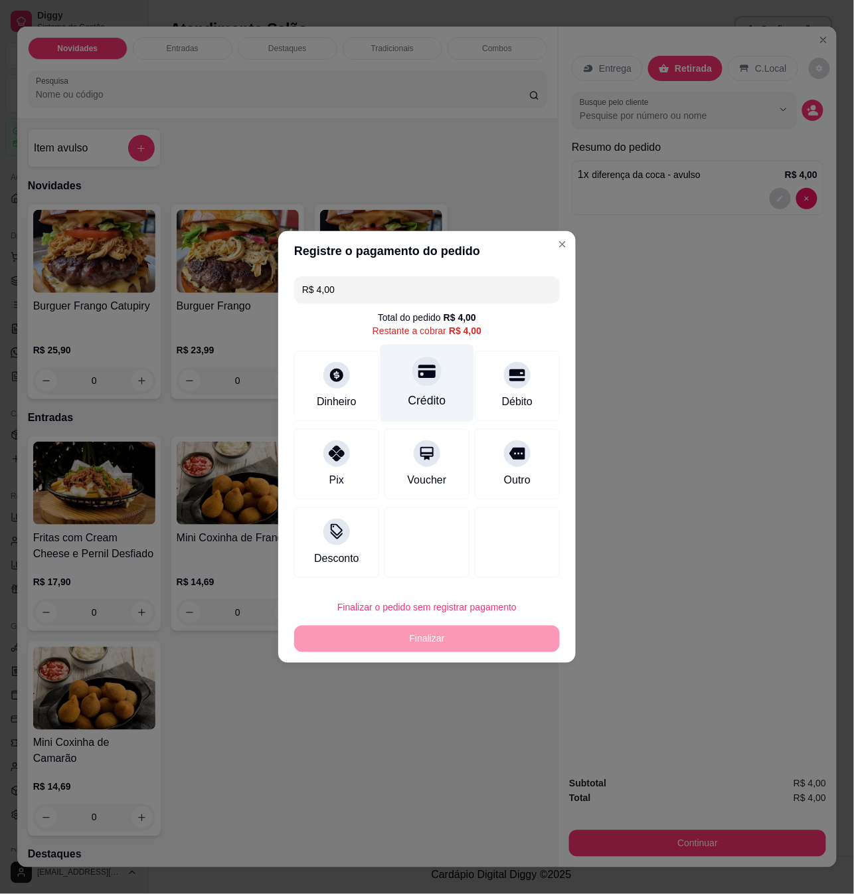
click at [454, 377] on div "Crédito" at bounding box center [428, 384] width 94 height 78
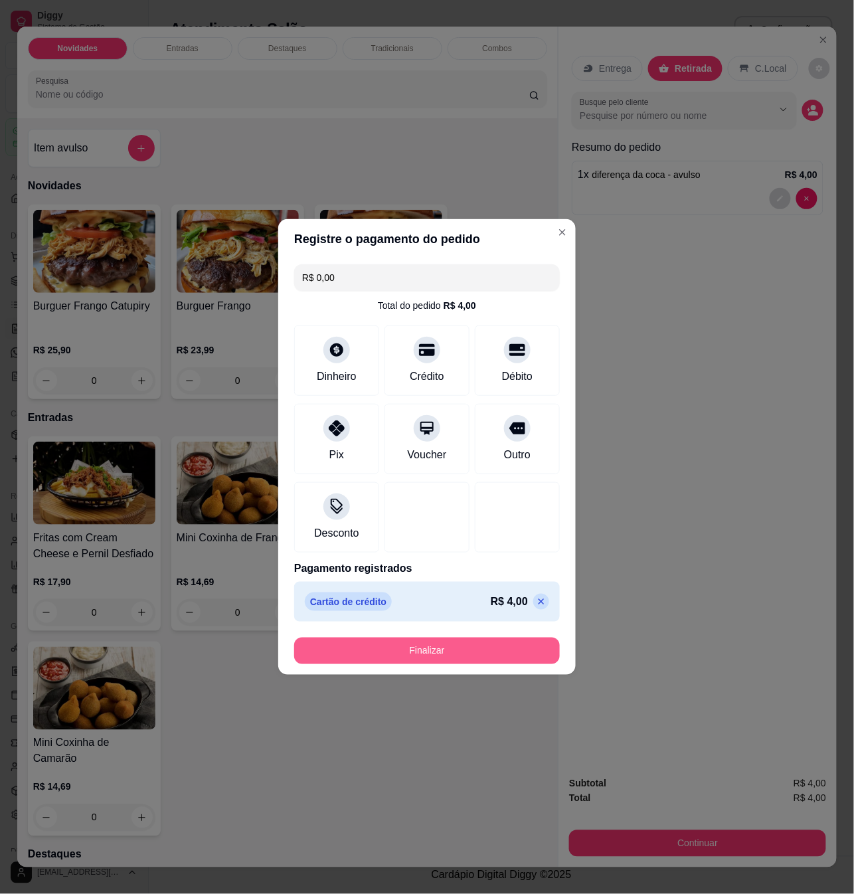
click at [425, 646] on button "Finalizar" at bounding box center [427, 651] width 266 height 27
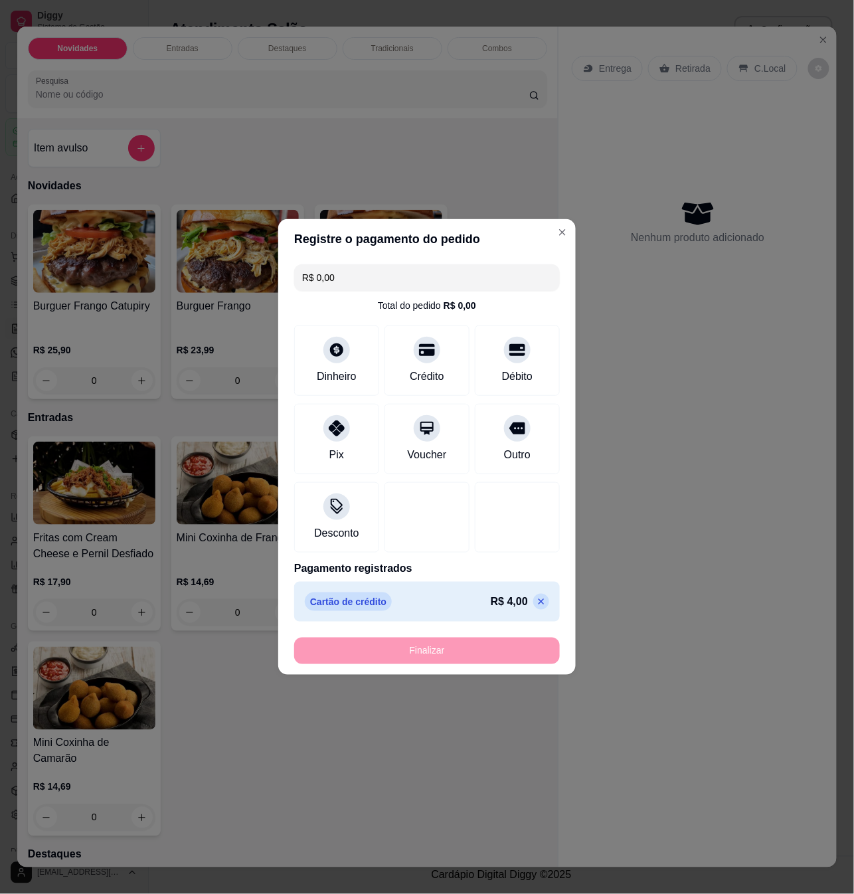
type input "-R$ 4,00"
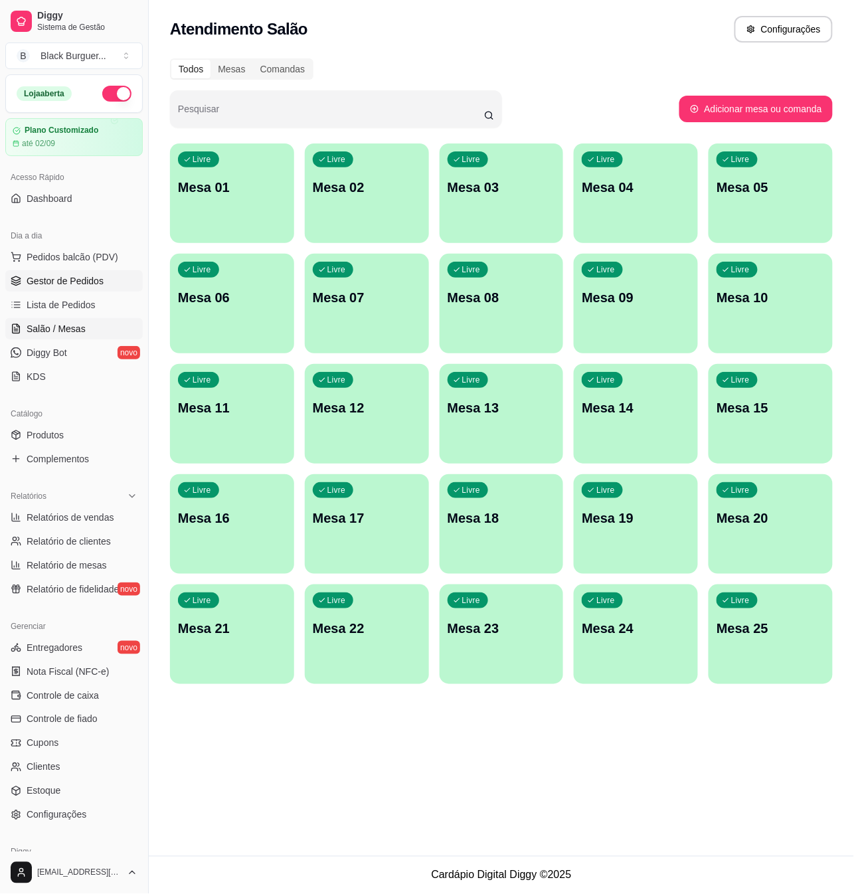
click at [62, 283] on span "Gestor de Pedidos" at bounding box center [65, 280] width 77 height 13
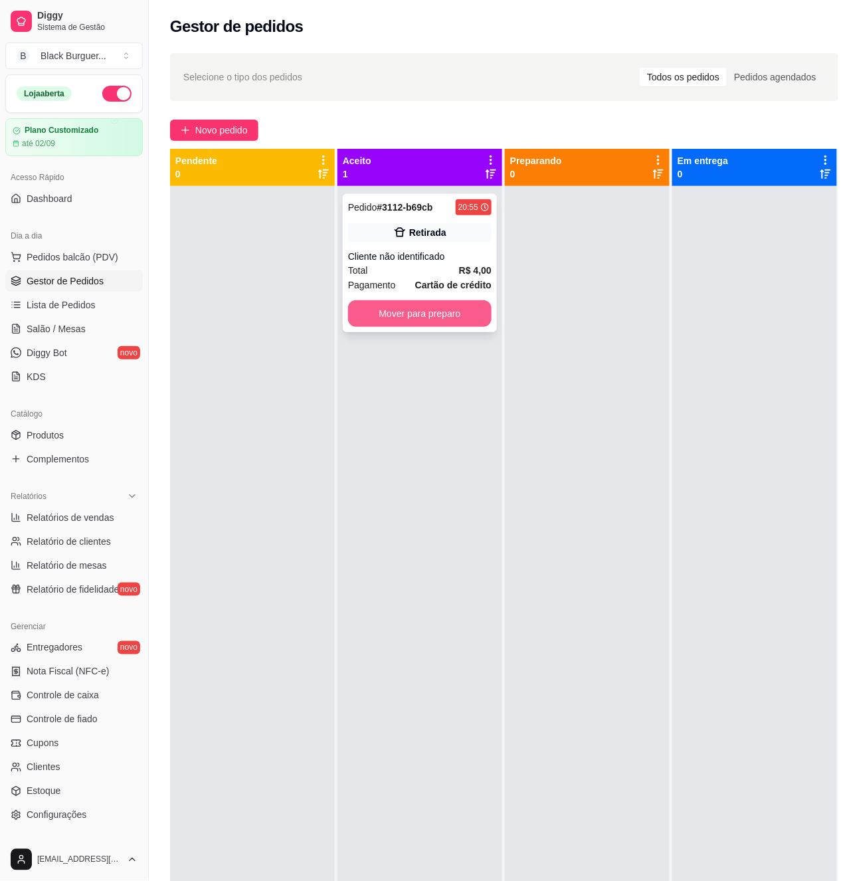
click at [416, 311] on button "Mover para preparo" at bounding box center [420, 313] width 144 height 27
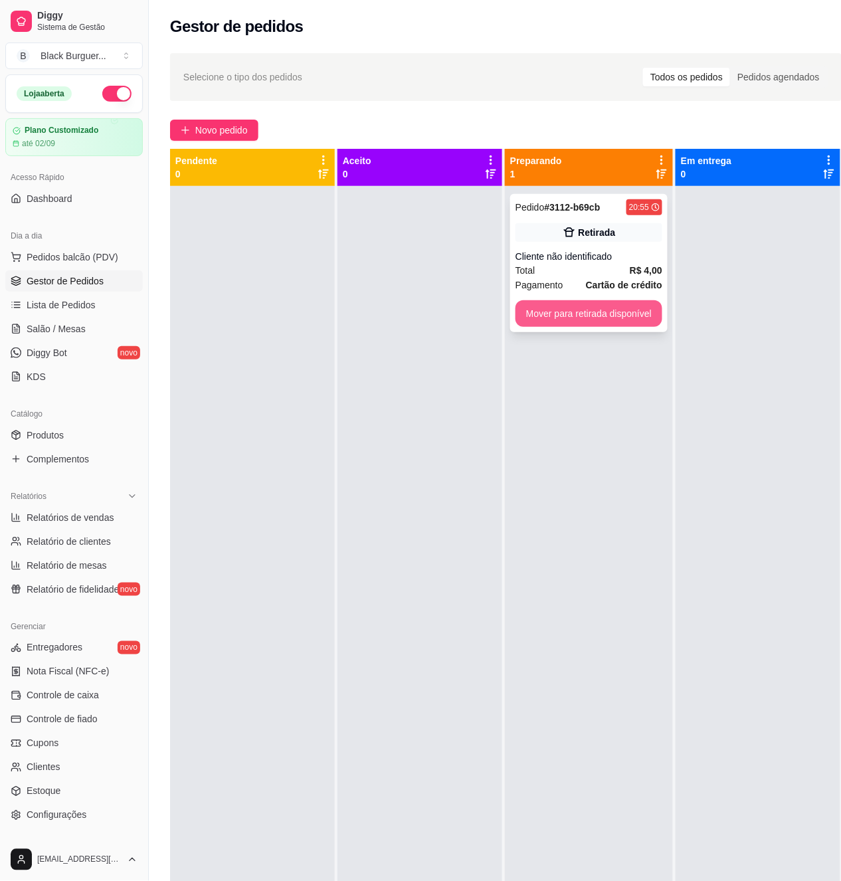
click at [591, 317] on button "Mover para retirada disponível" at bounding box center [589, 313] width 147 height 27
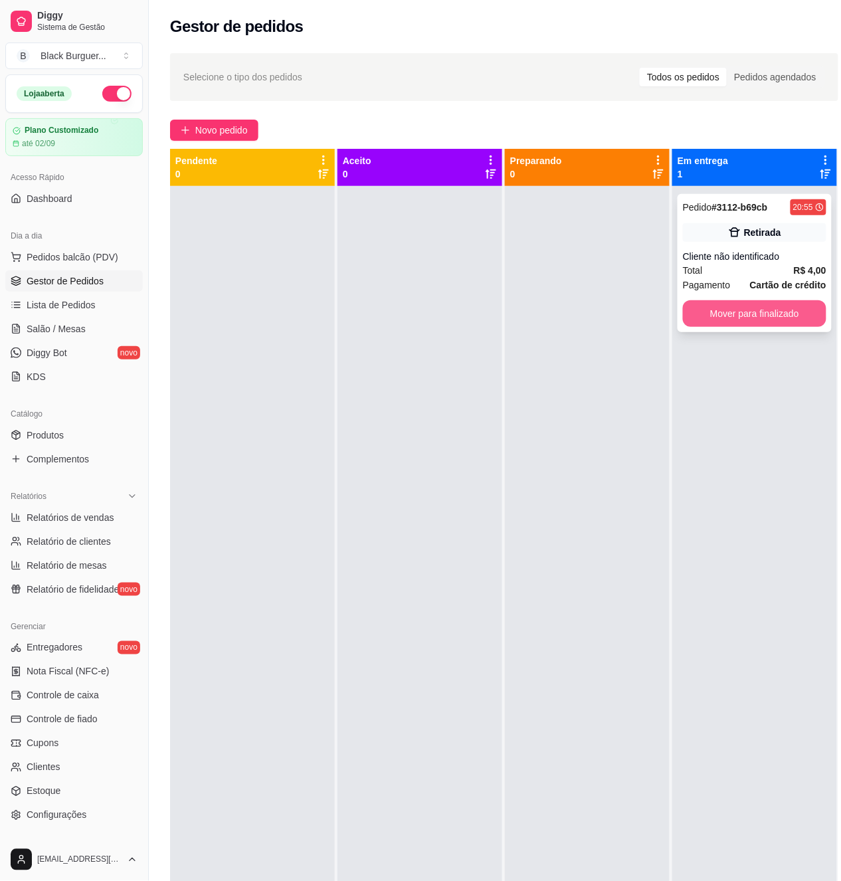
click at [727, 310] on button "Mover para finalizado" at bounding box center [755, 313] width 144 height 27
